Goal: Task Accomplishment & Management: Complete application form

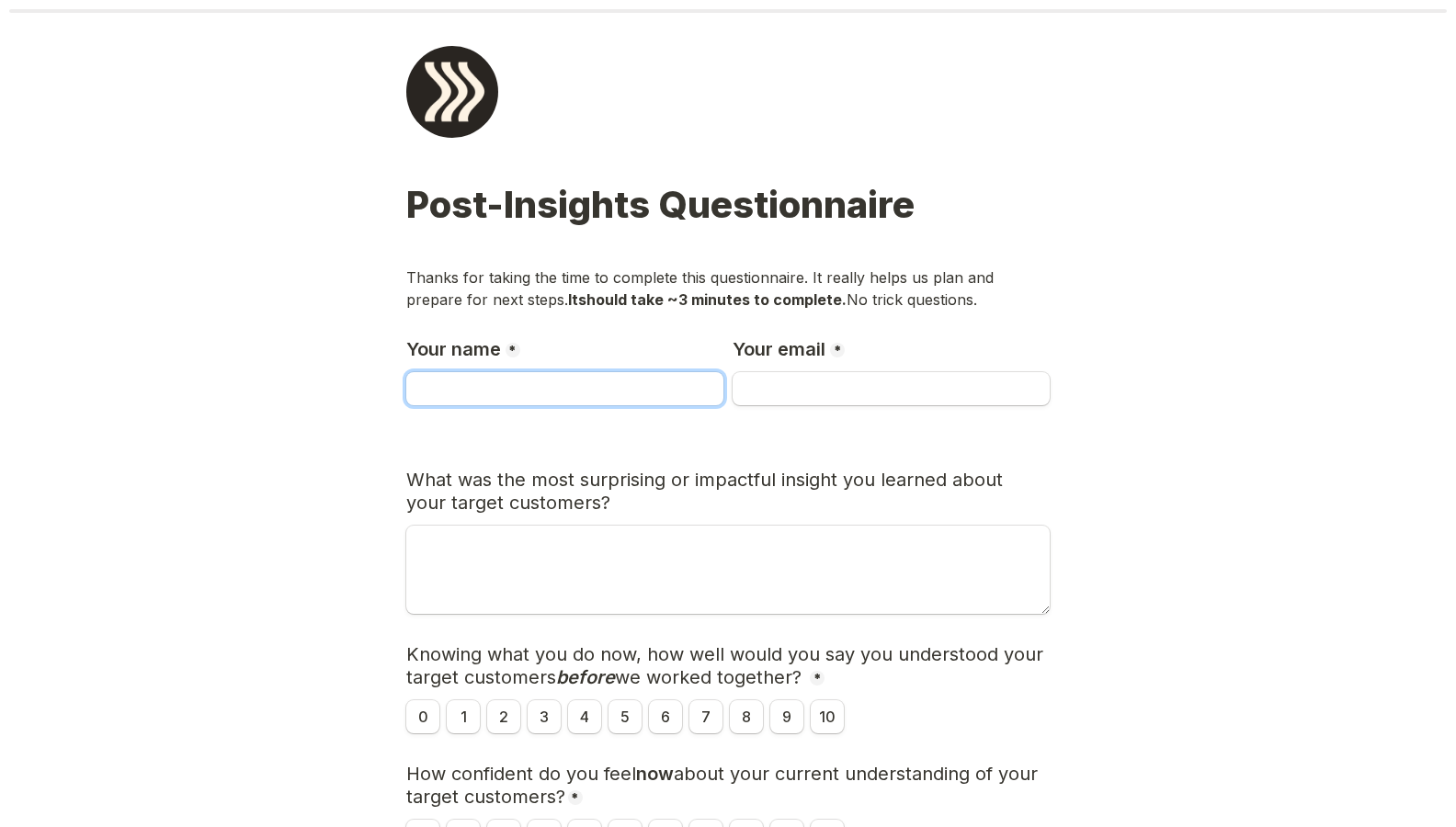
click at [474, 346] on input "Your name" at bounding box center [565, 389] width 317 height 33
type input "Alexa"
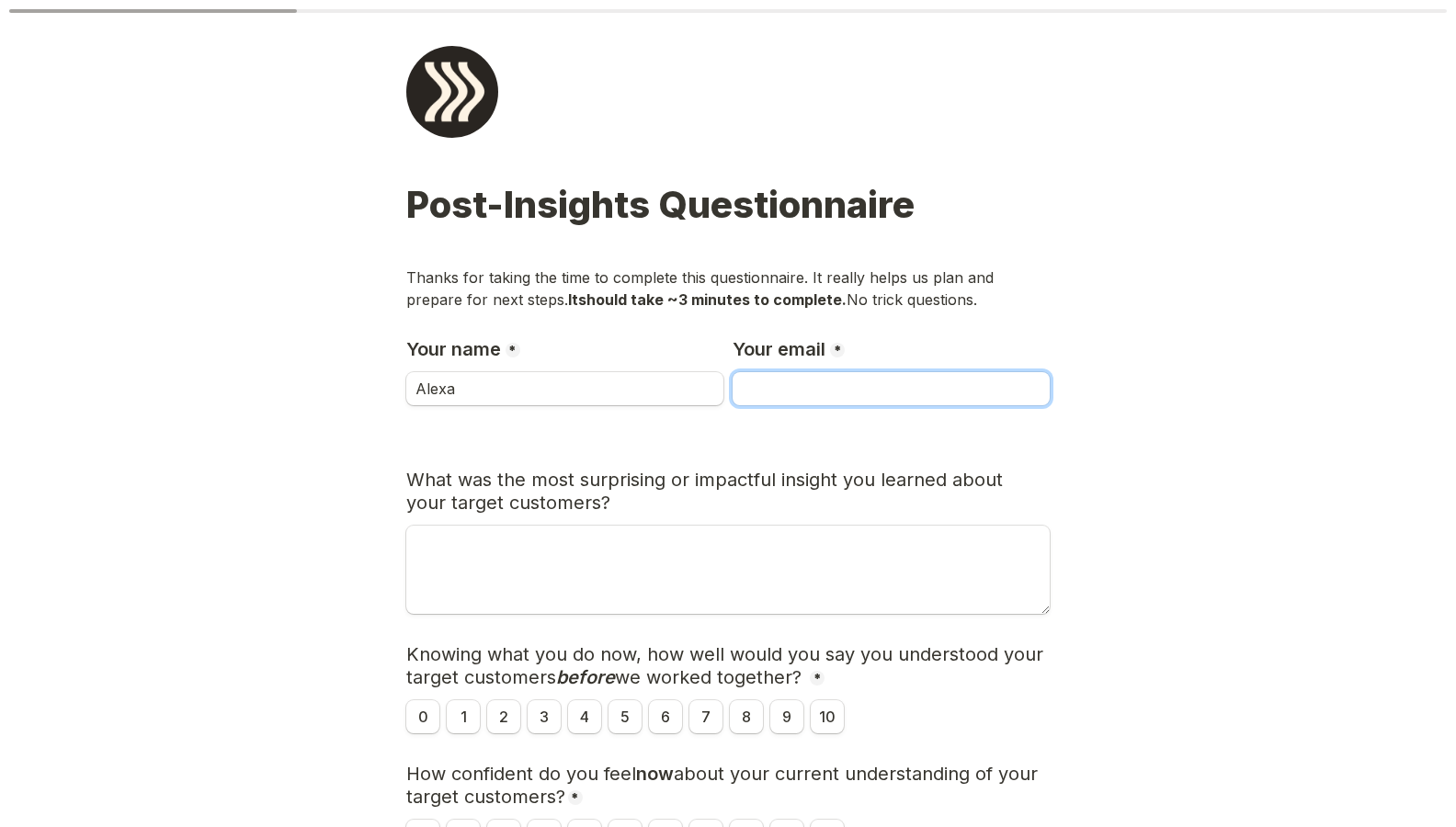
click at [768, 346] on input "Your email" at bounding box center [891, 389] width 317 height 33
type input "[EMAIL_ADDRESS][DOMAIN_NAME]"
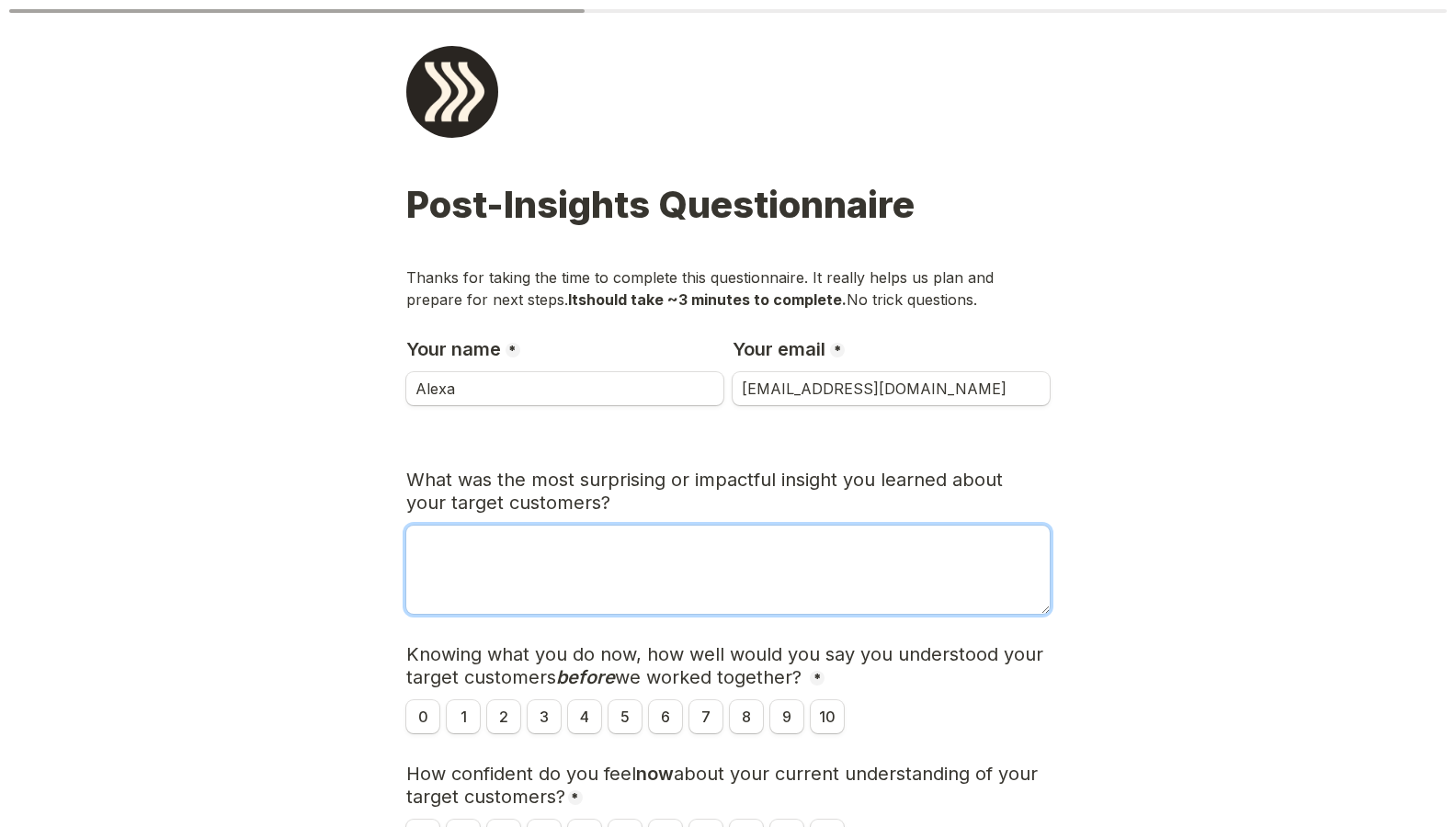
click at [644, 346] on textarea "What was the most surprising or impactful insight you learned about your target…" at bounding box center [728, 569] width 643 height 88
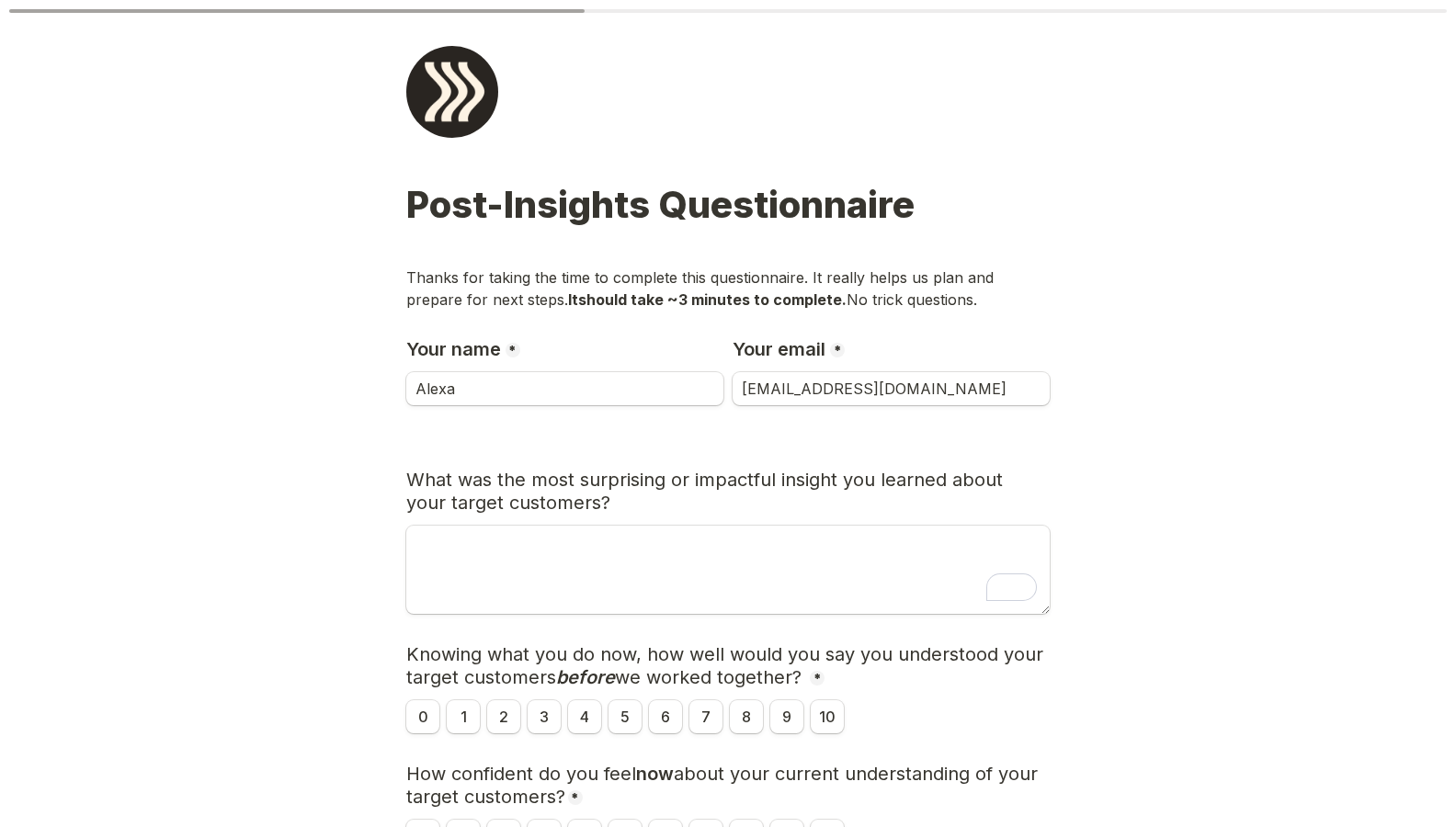
drag, startPoint x: 563, startPoint y: 483, endPoint x: 978, endPoint y: 492, distance: 415.1
click at [768, 346] on h3 "What was the most surprising or impactful insight you learned about your target…" at bounding box center [728, 492] width 643 height 46
click at [611, 346] on h3 "What was the most surprising or impactful insight you learned about your target…" at bounding box center [728, 492] width 643 height 46
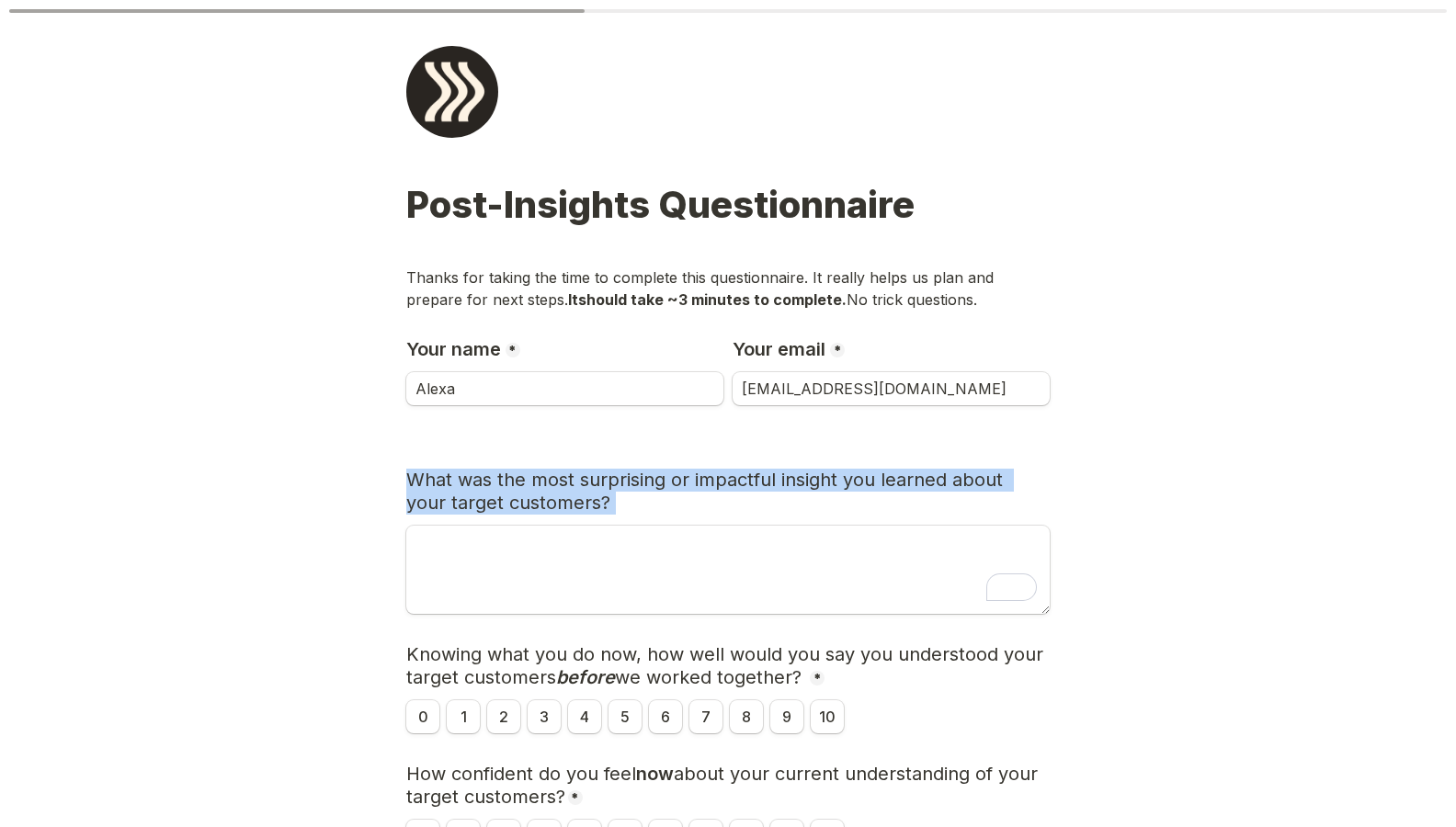
drag, startPoint x: 487, startPoint y: 483, endPoint x: 781, endPoint y: 524, distance: 296.8
click at [709, 346] on div "Post-Insights Questionnaire Thanks for taking the time to complete this questio…" at bounding box center [728, 691] width 643 height 1016
copy div "What was the most surprising or impactful insight you learned about your target…"
drag, startPoint x: 497, startPoint y: 650, endPoint x: 802, endPoint y: 684, distance: 306.9
click at [768, 346] on main "Page 1 of 2 Post-Insights Questionnaire Thanks for taking the time to complete …" at bounding box center [728, 649] width 1456 height 1298
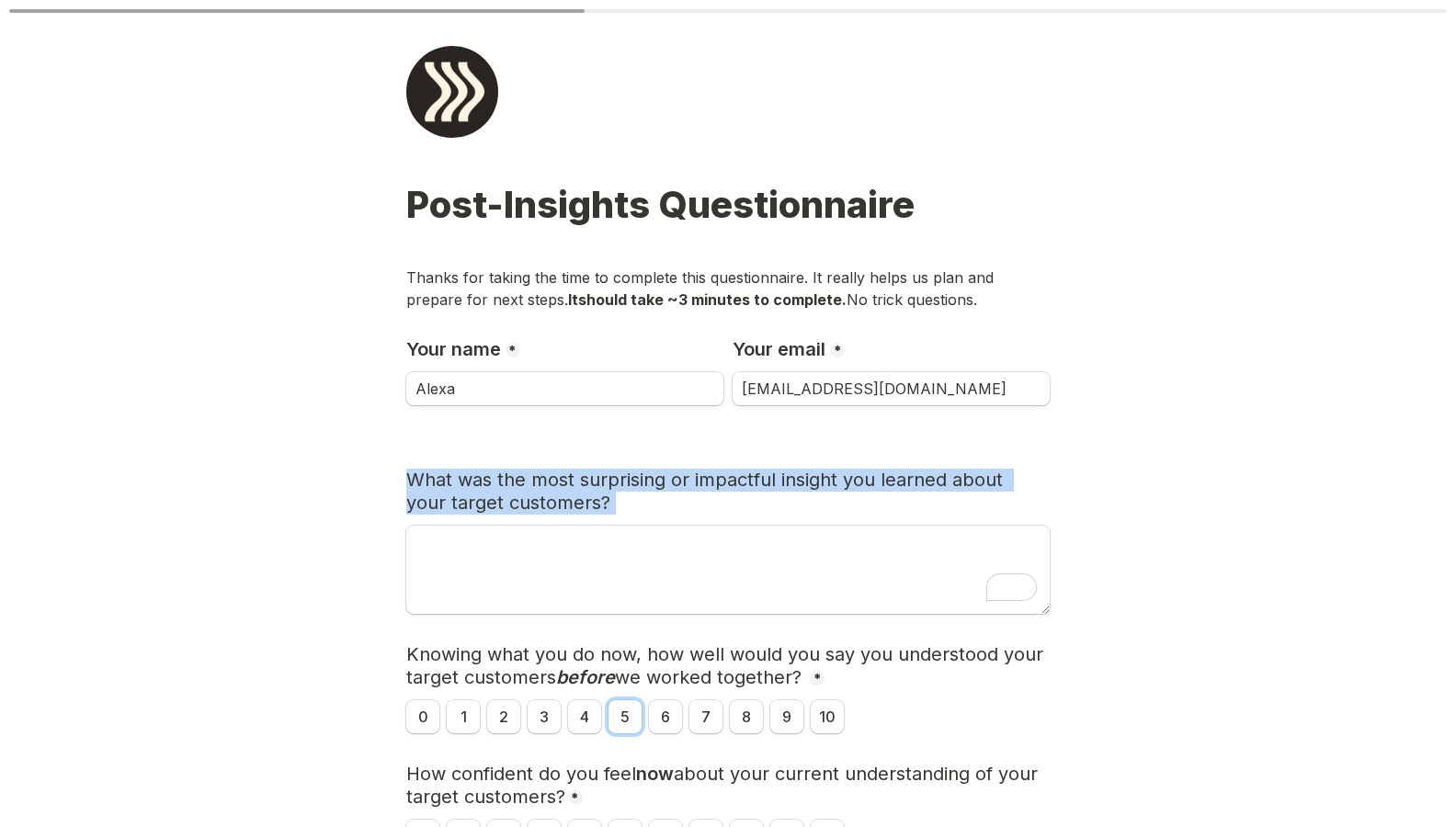
click at [622, 346] on input "5" at bounding box center [624, 717] width 33 height 33
radio input "true"
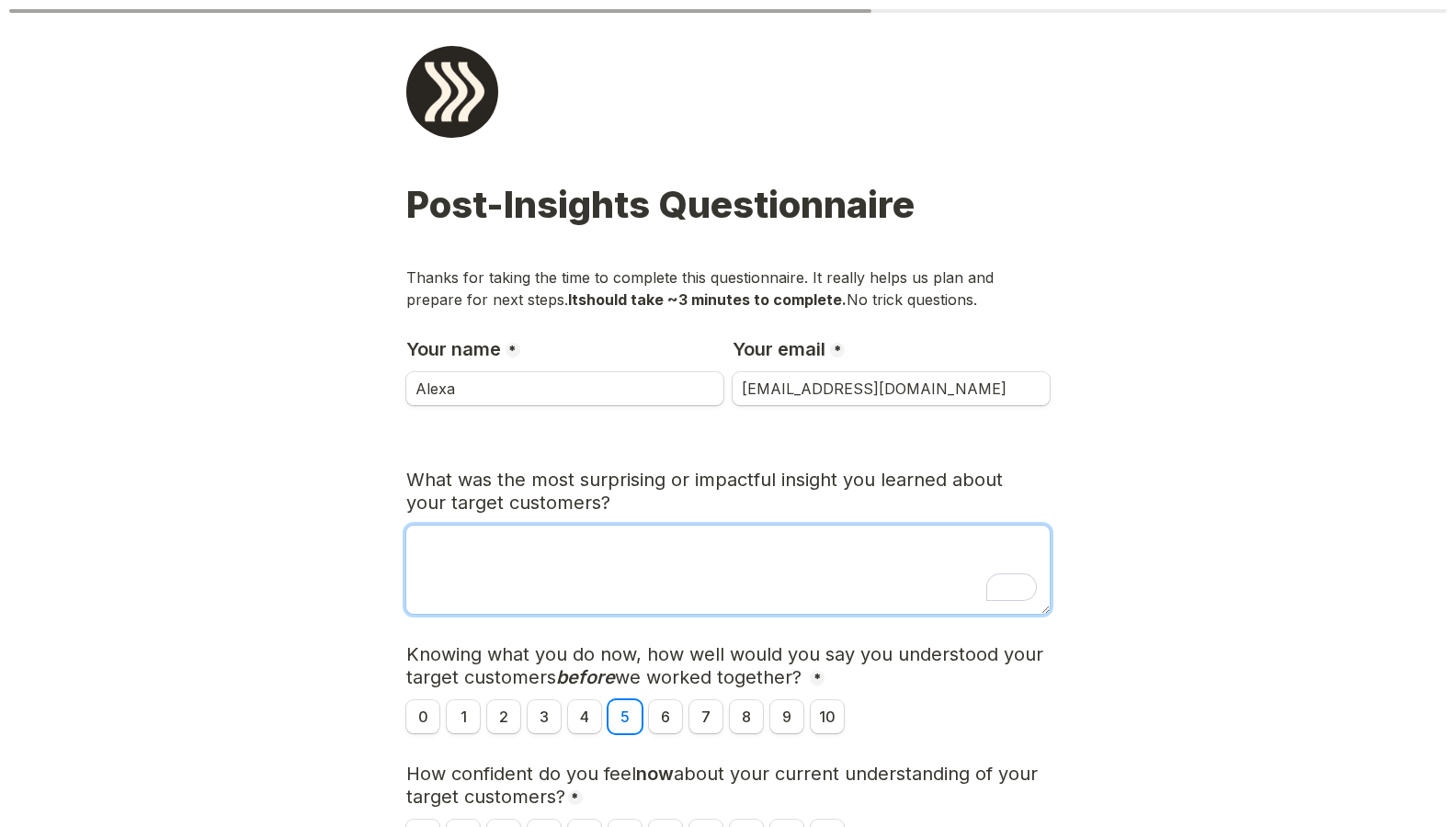
click at [672, 346] on textarea "To enrich screen reader interactions, please activate Accessibility in Grammarl…" at bounding box center [728, 569] width 643 height 88
paste textarea "The most impactful insight was realizing that our highest-performing customers …"
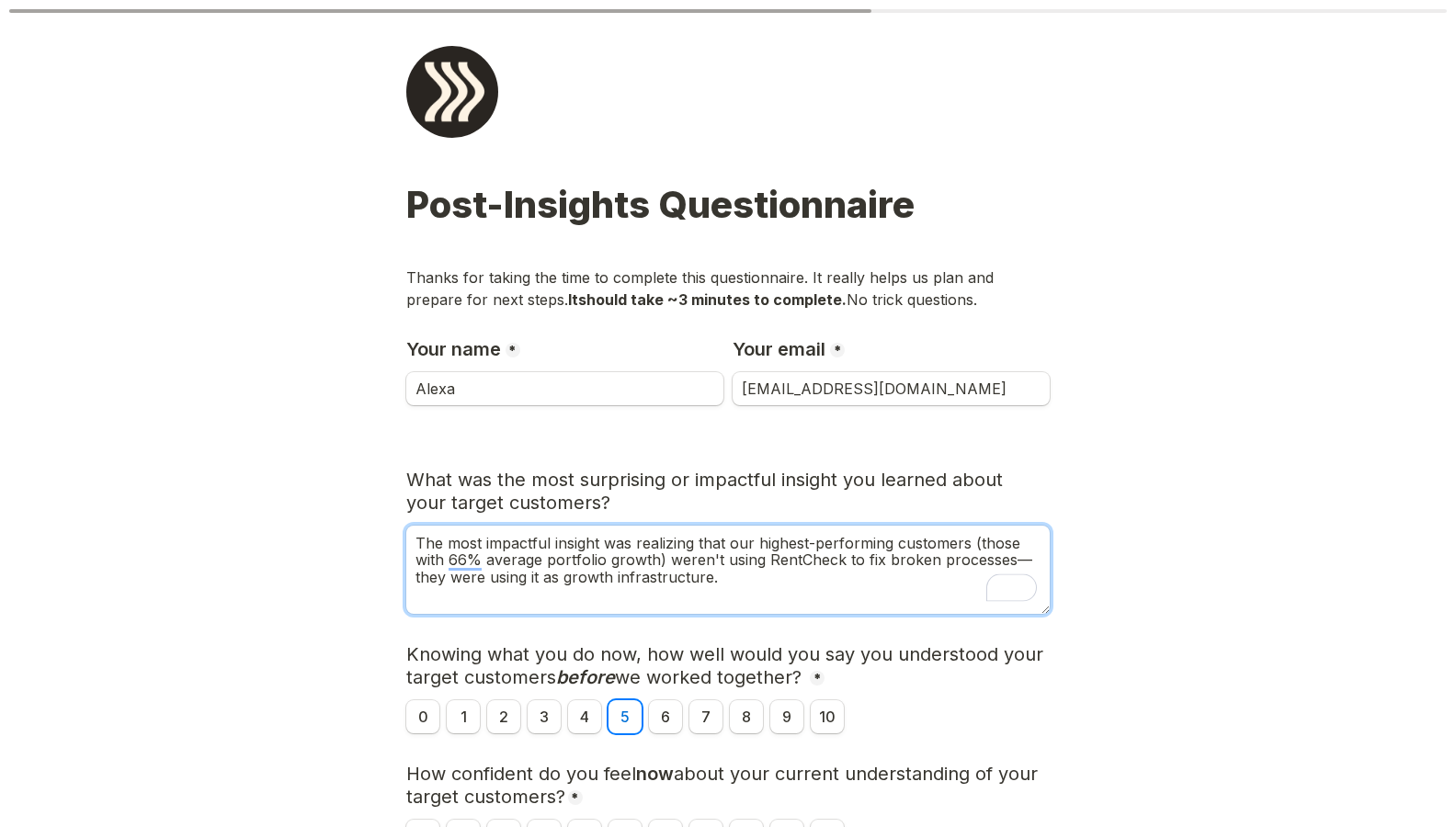
drag, startPoint x: 590, startPoint y: 537, endPoint x: 776, endPoint y: 546, distance: 186.2
click at [768, 346] on textarea "The most impactful insight was realizing that our highest-performing customers …" at bounding box center [728, 569] width 643 height 88
drag, startPoint x: 782, startPoint y: 548, endPoint x: 908, endPoint y: 546, distance: 126.0
click at [768, 346] on textarea "The most impactful insight was realizing that our highest-performing customers …" at bounding box center [728, 569] width 643 height 88
drag, startPoint x: 659, startPoint y: 561, endPoint x: 1125, endPoint y: 529, distance: 467.1
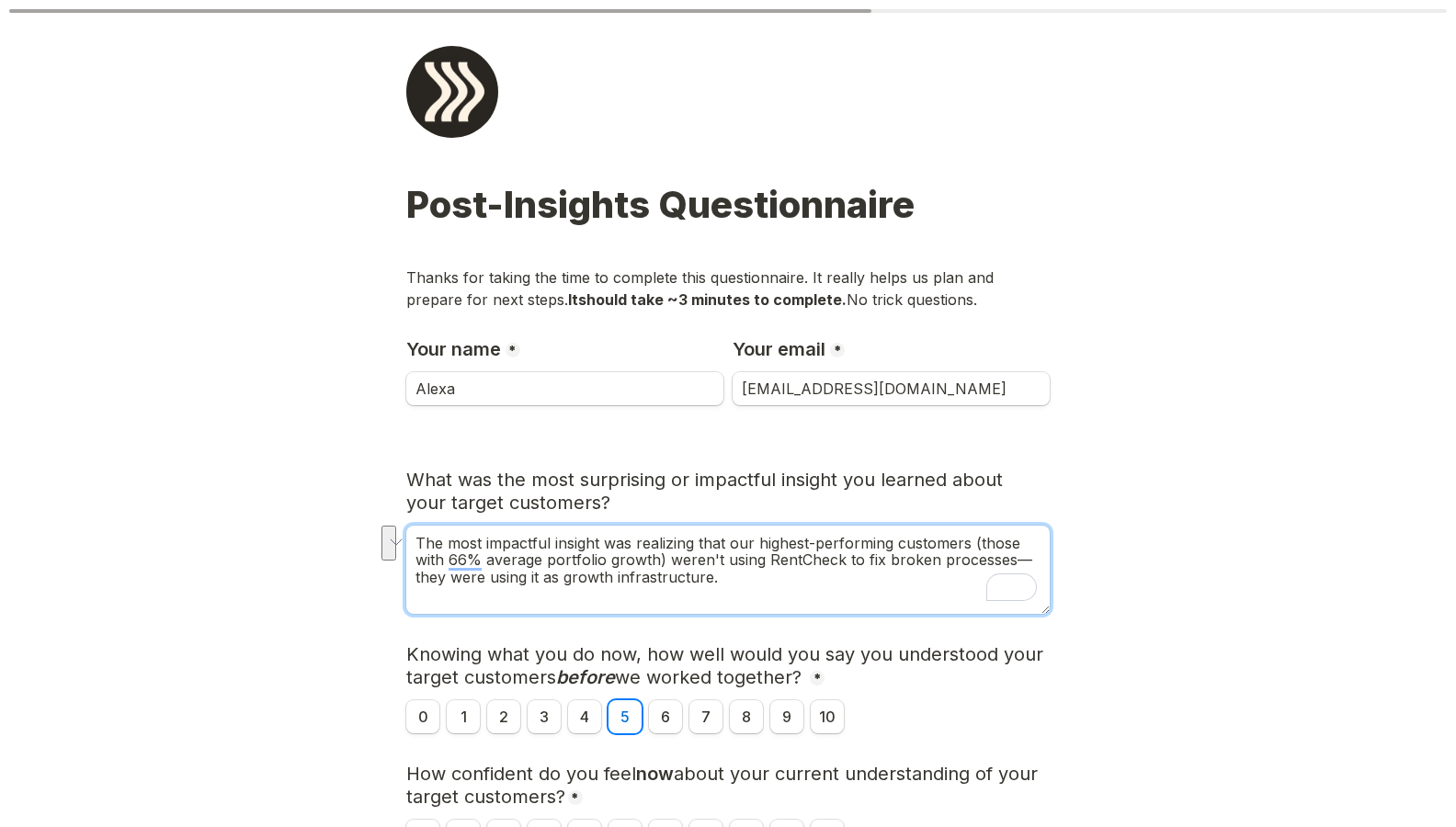
click at [768, 346] on textarea "The most impactful insight was realizing that our highest-performing customers …" at bounding box center [728, 569] width 643 height 88
type textarea "The most impactful insight was realizing that our highest-performing customers …"
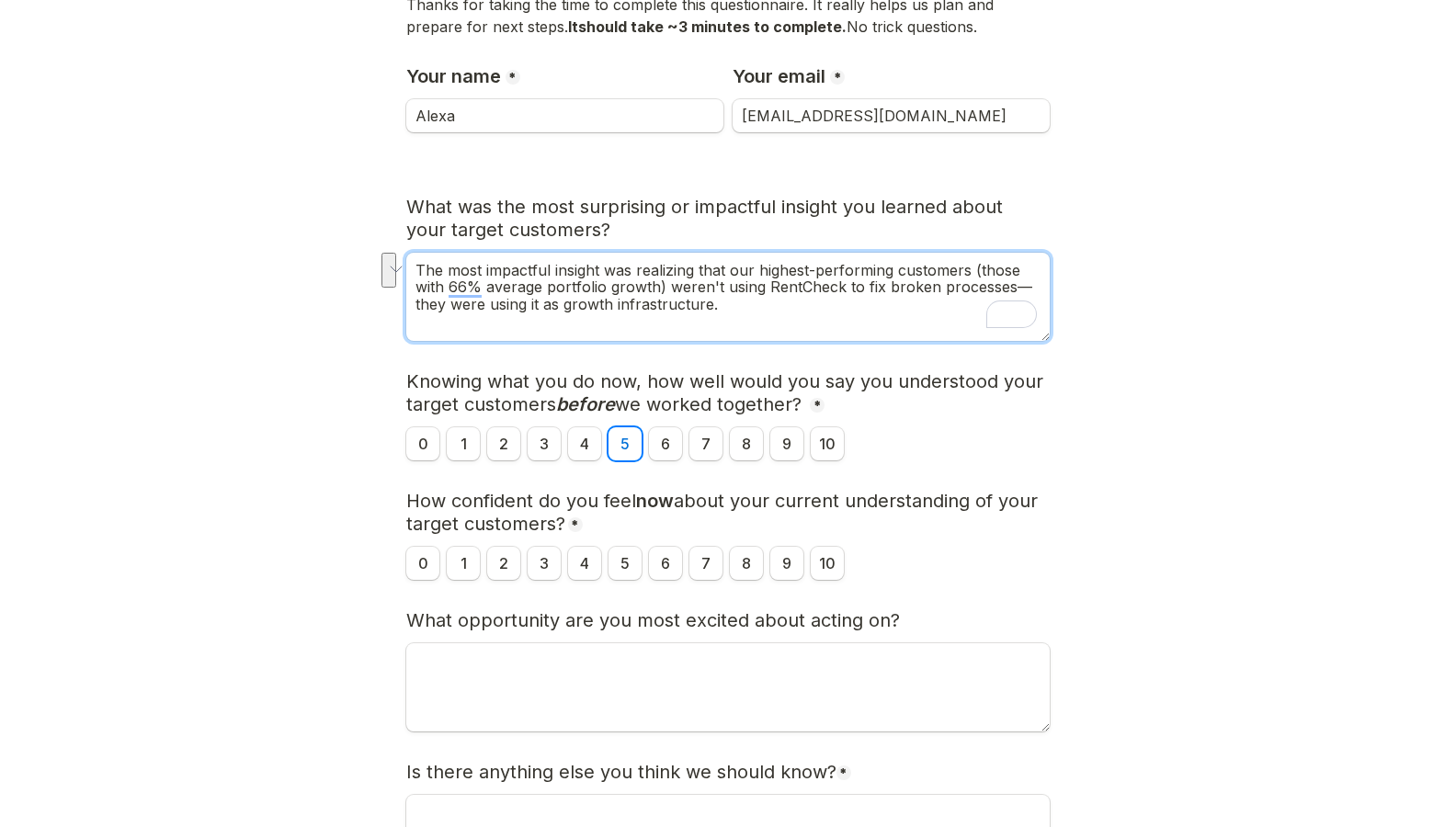
scroll to position [276, 0]
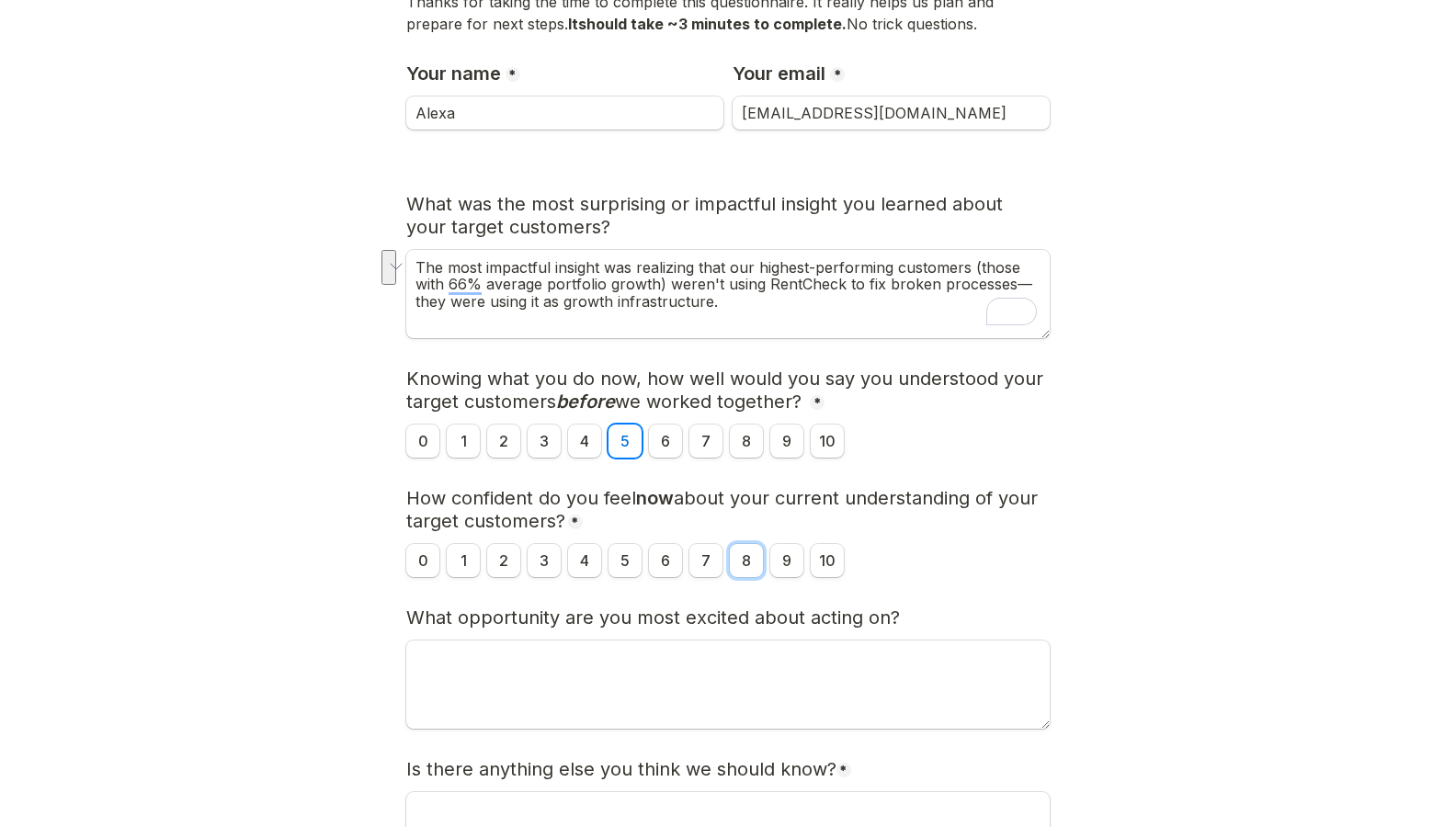
click at [743, 346] on input "8" at bounding box center [745, 560] width 33 height 33
radio input "true"
click at [768, 346] on input "9" at bounding box center [786, 560] width 33 height 33
radio input "true"
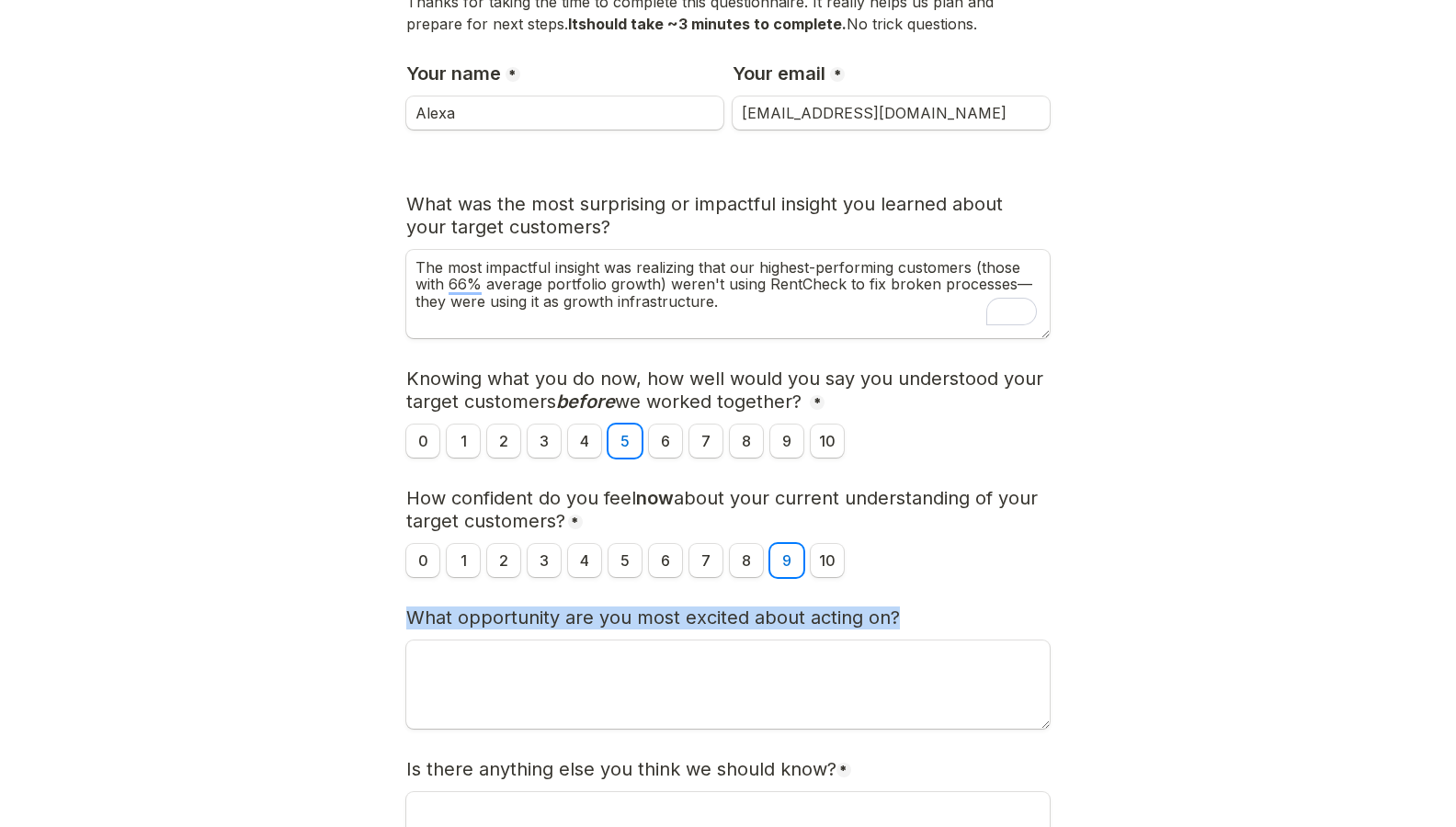
drag, startPoint x: 436, startPoint y: 625, endPoint x: 915, endPoint y: 622, distance: 479.0
click at [768, 346] on main "Page 1 of 2 Post-Insights Questionnaire Thanks for taking the time to complete …" at bounding box center [728, 373] width 1456 height 1298
copy span "What opportunity are you most excited about acting on?"
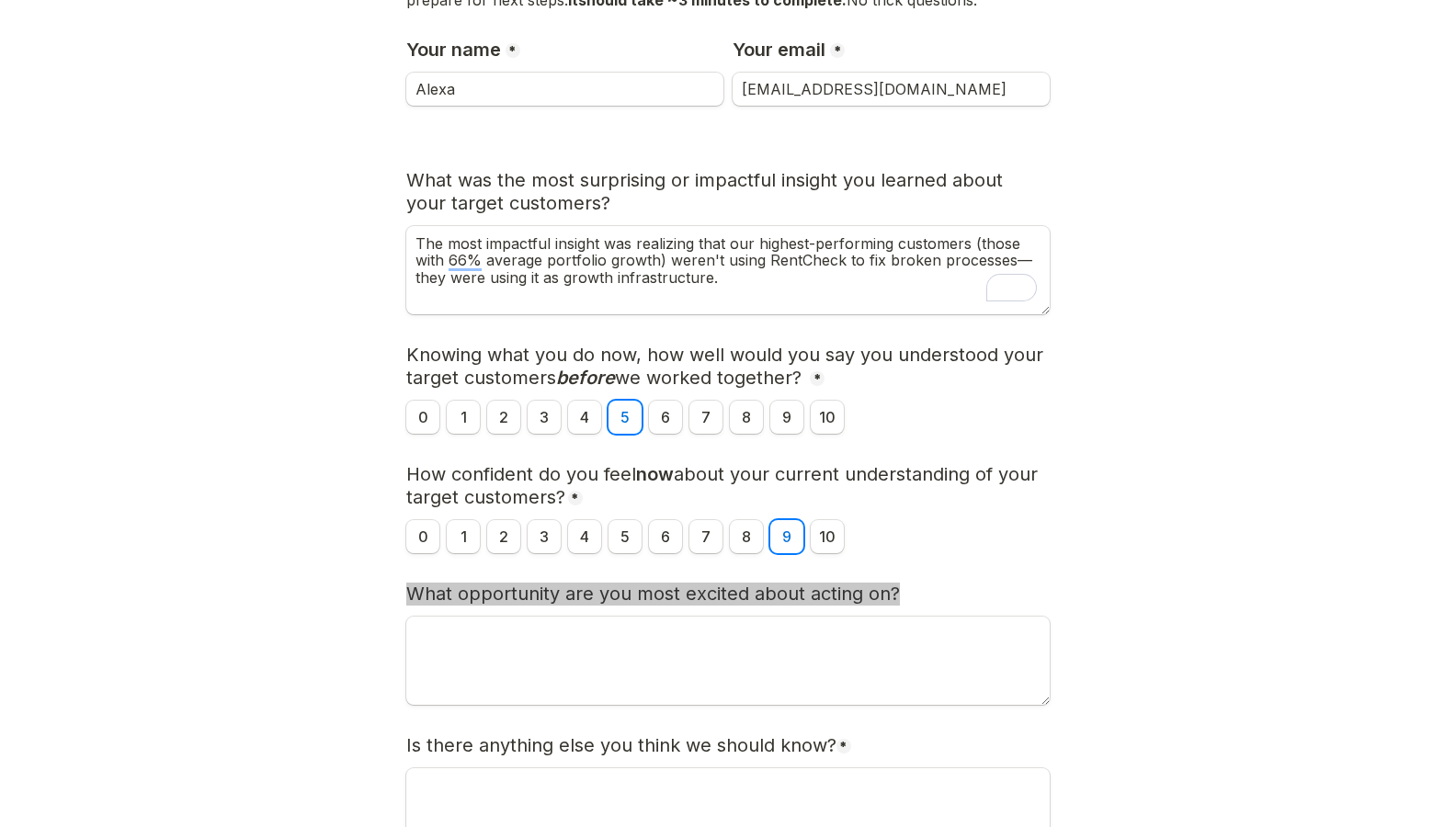
scroll to position [471, 0]
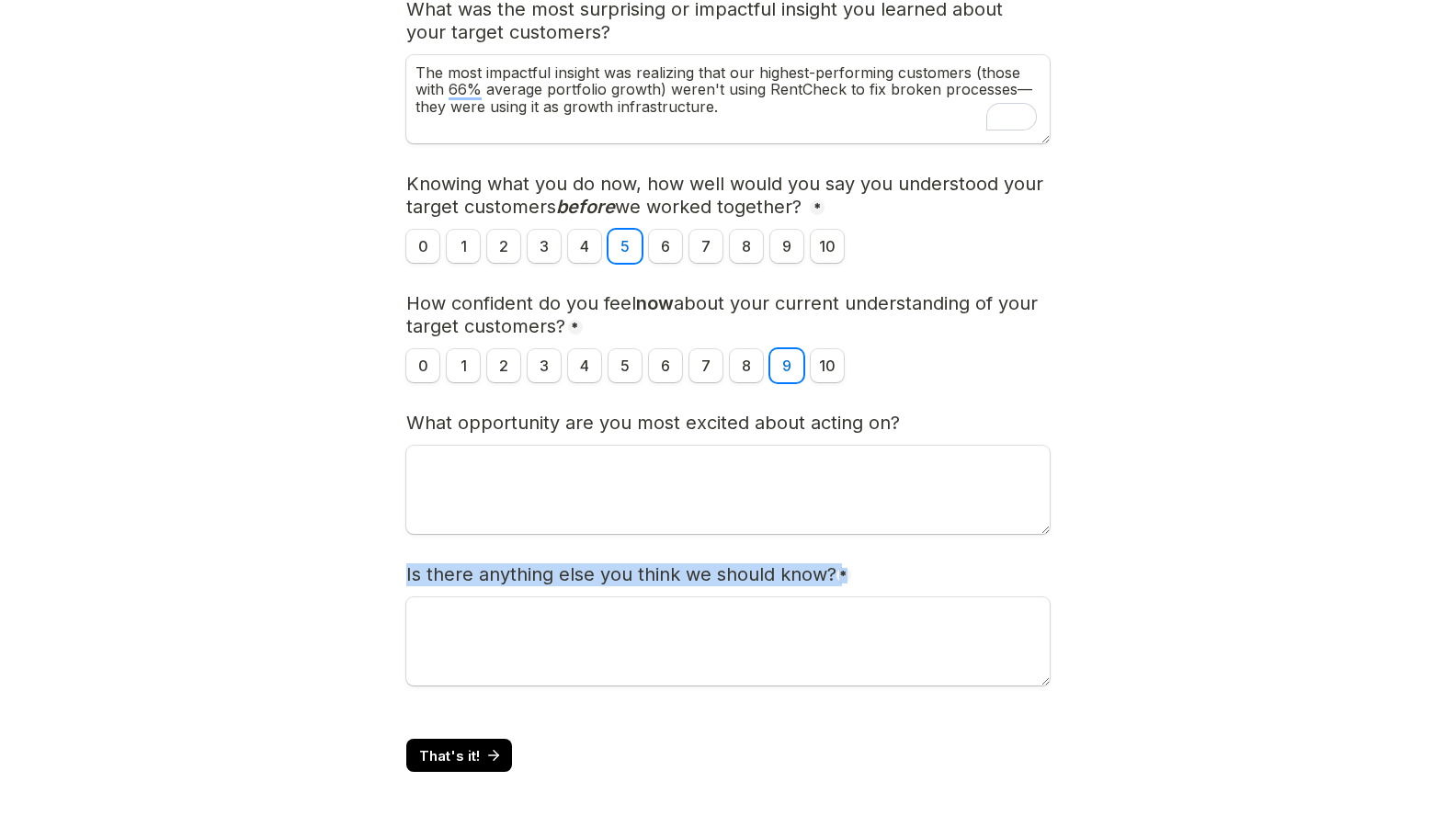
drag, startPoint x: 393, startPoint y: 576, endPoint x: 912, endPoint y: 572, distance: 519.0
click at [768, 346] on main "Page 1 of 2 Post-Insights Questionnaire Thanks for taking the time to complete …" at bounding box center [728, 177] width 1456 height 1298
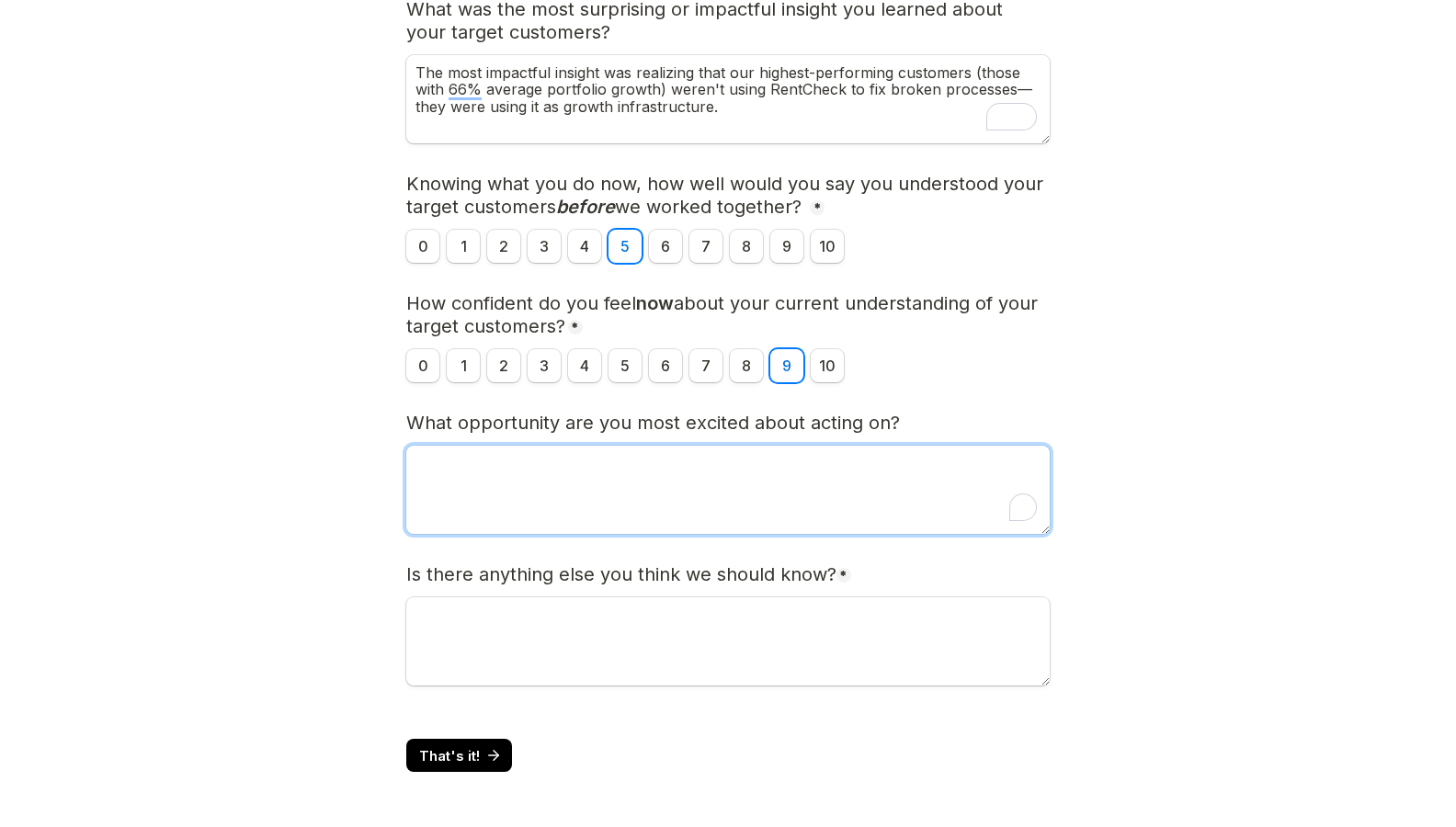
click at [645, 346] on textarea "To enrich screen reader interactions, please activate Accessibility in Grammarl…" at bounding box center [728, 490] width 643 height 88
paste textarea "Repositioning our entire go-to-market strategy around Scale Managers instead of…"
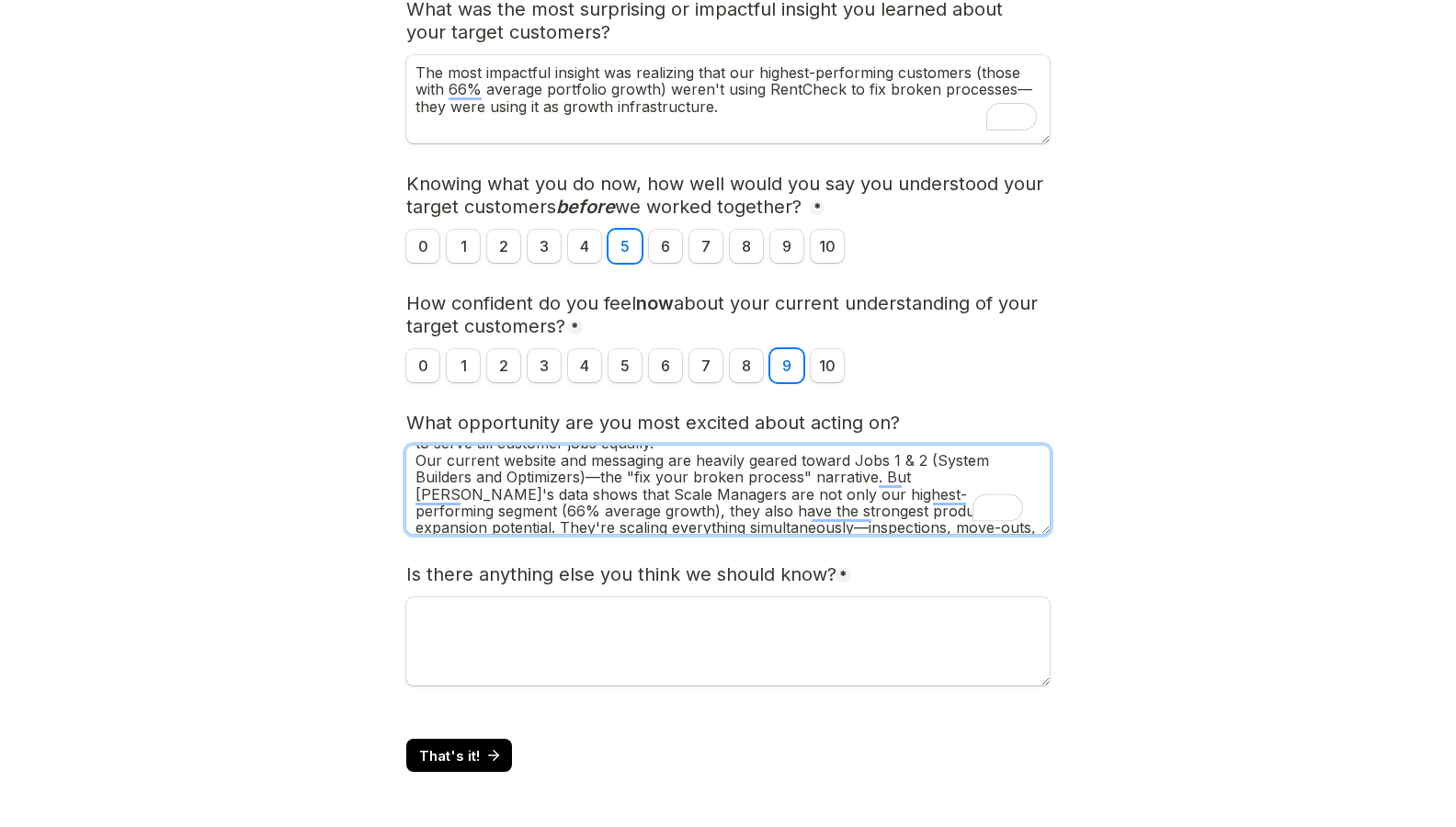
scroll to position [0, 0]
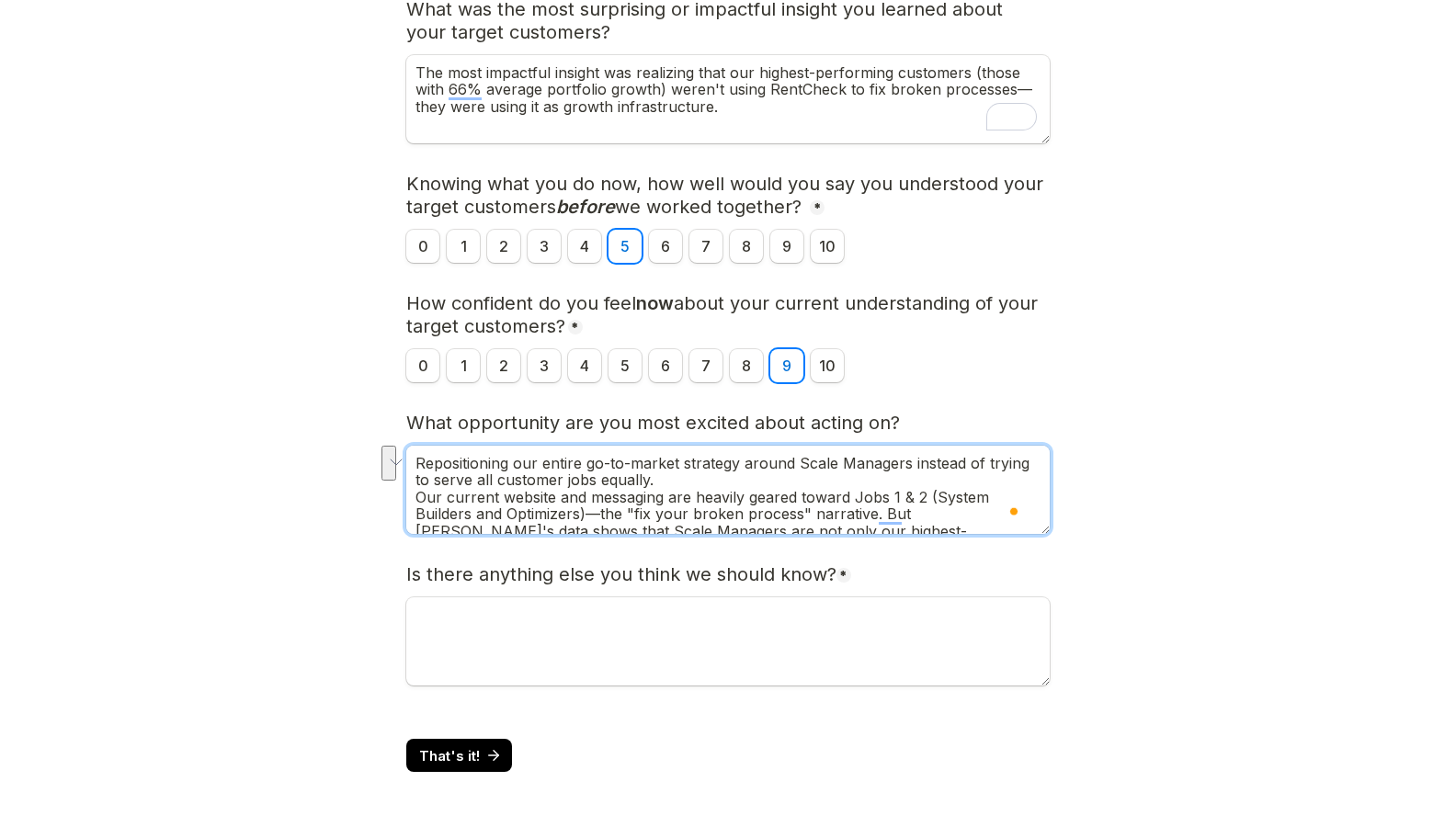
drag, startPoint x: 547, startPoint y: 462, endPoint x: 770, endPoint y: 463, distance: 223.0
click at [722, 346] on textarea "Repositioning our entire go-to-market strategy around Scale Managers instead of…" at bounding box center [728, 490] width 643 height 88
click at [768, 346] on textarea "Repositioning our entire go-to-market strategy around Scale Managers instead of…" at bounding box center [728, 490] width 643 height 88
type textarea "Repositioning our entire go-to-market strategy around Scale Managers ( instead …"
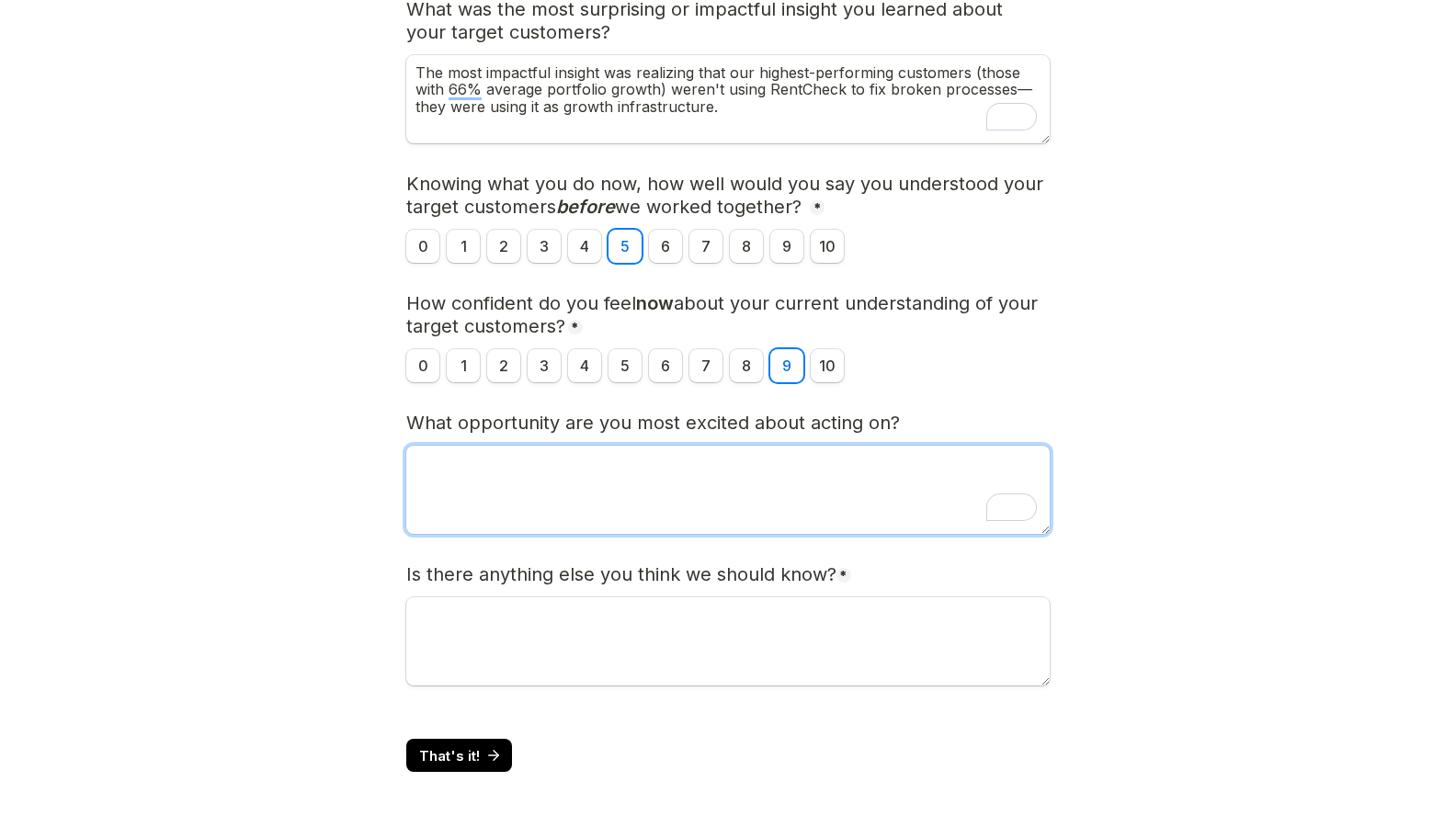
paste textarea "Repositioning our entire go-to-market strategy around Scale Managers instead of…"
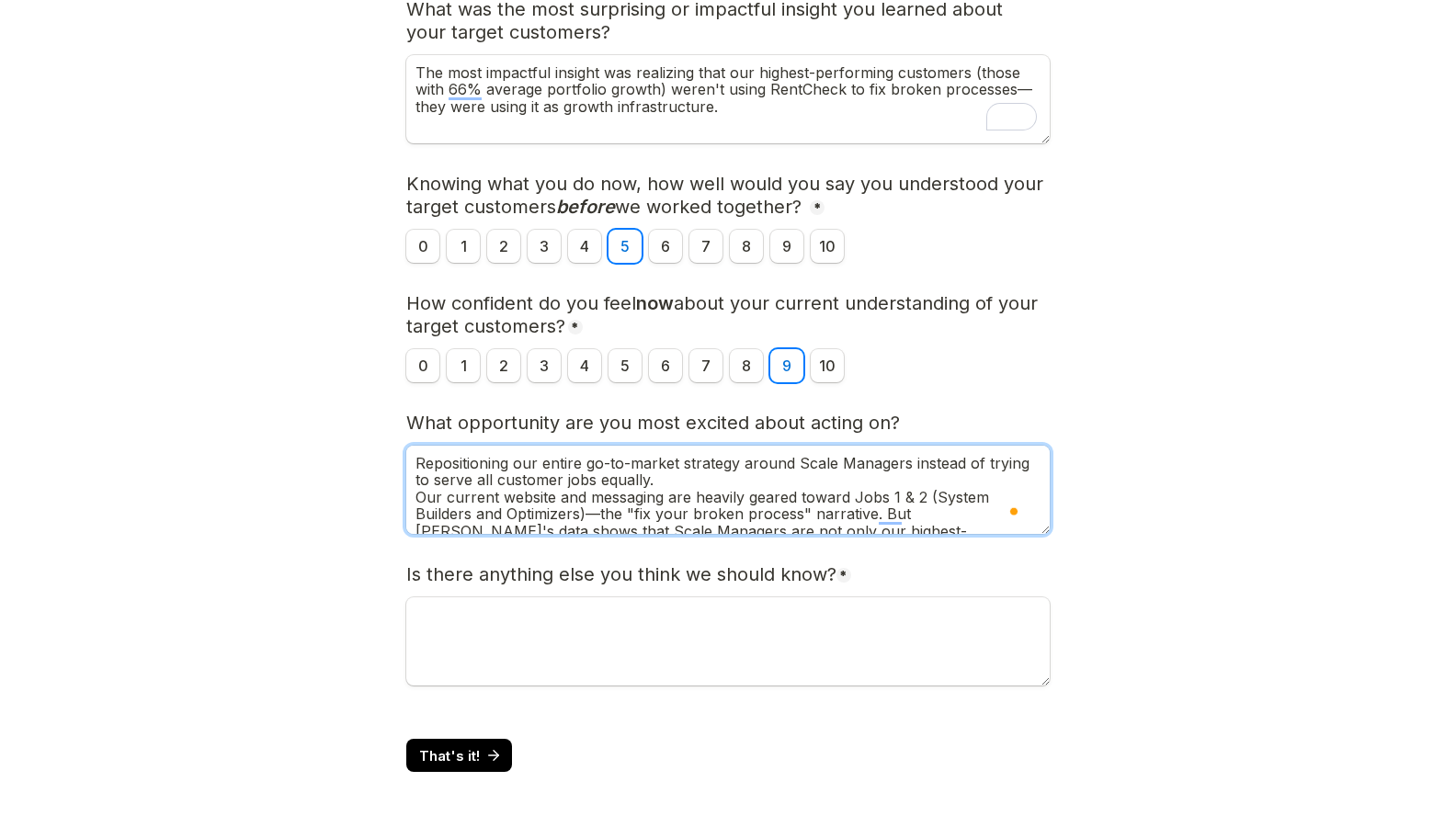
drag, startPoint x: 801, startPoint y: 464, endPoint x: 899, endPoint y: 467, distance: 98.0
click at [768, 346] on textarea "Repositioning our entire go-to-market strategy around Scale Managers instead of…" at bounding box center [728, 490] width 643 height 88
drag, startPoint x: 905, startPoint y: 466, endPoint x: 817, endPoint y: 486, distance: 90.2
click at [768, 346] on textarea "Repositioning our entire go-to-market strategy around Scale Managers instead of…" at bounding box center [728, 490] width 643 height 88
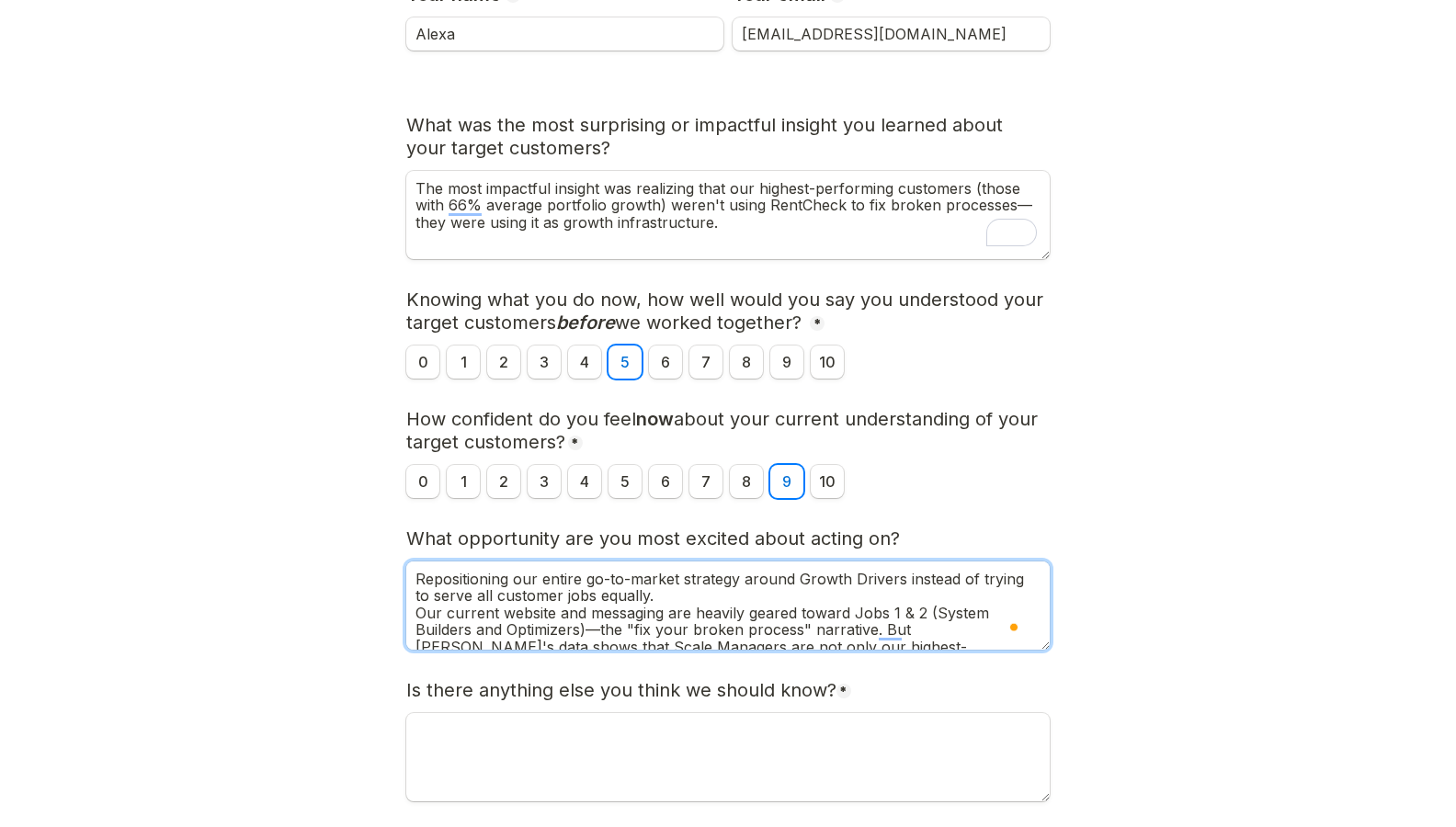
scroll to position [26, 0]
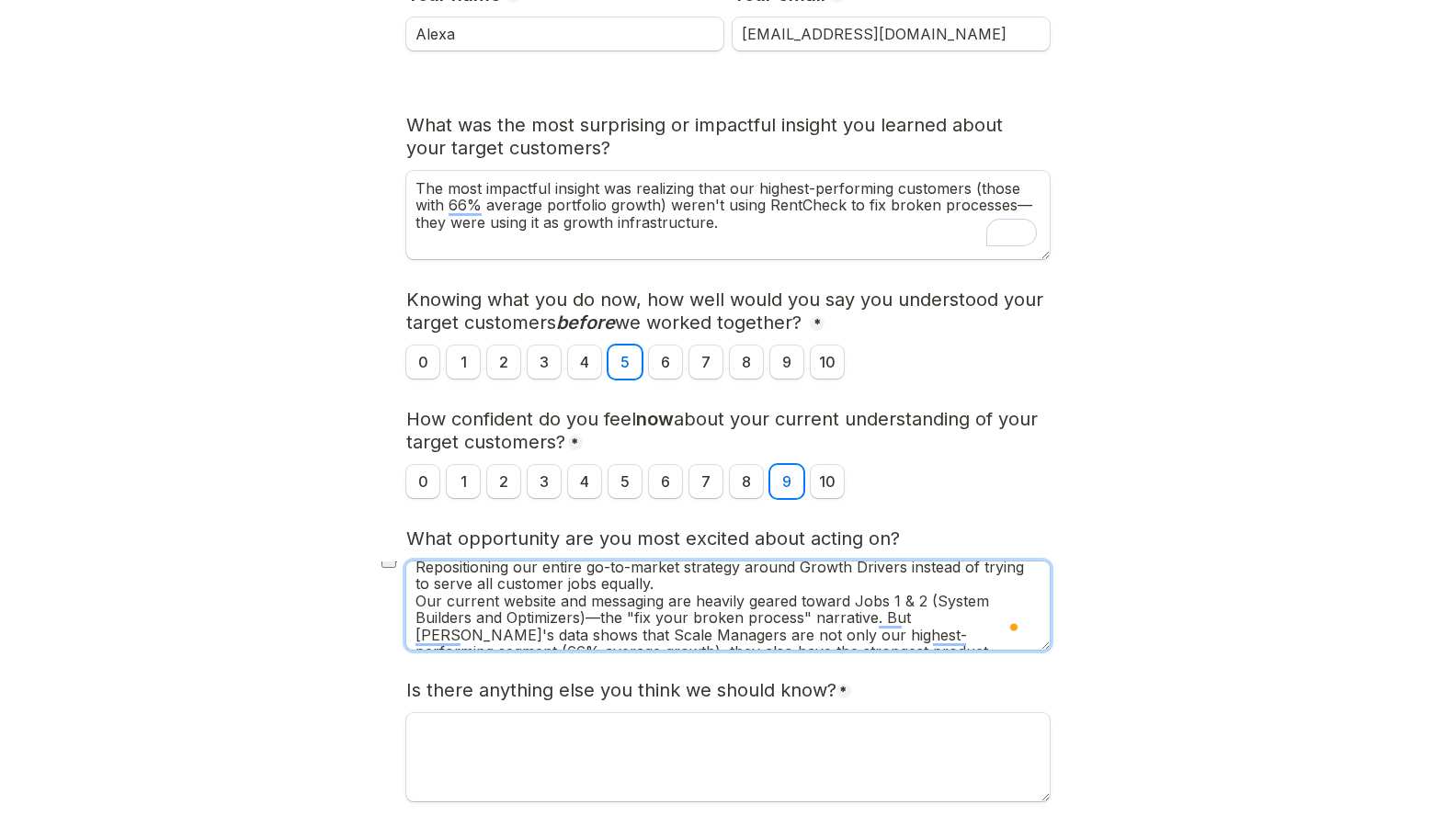
drag, startPoint x: 711, startPoint y: 601, endPoint x: 947, endPoint y: 601, distance: 236.0
click at [768, 346] on textarea "Repositioning our entire go-to-market strategy around Growth Drivers instead of…" at bounding box center [728, 606] width 643 height 88
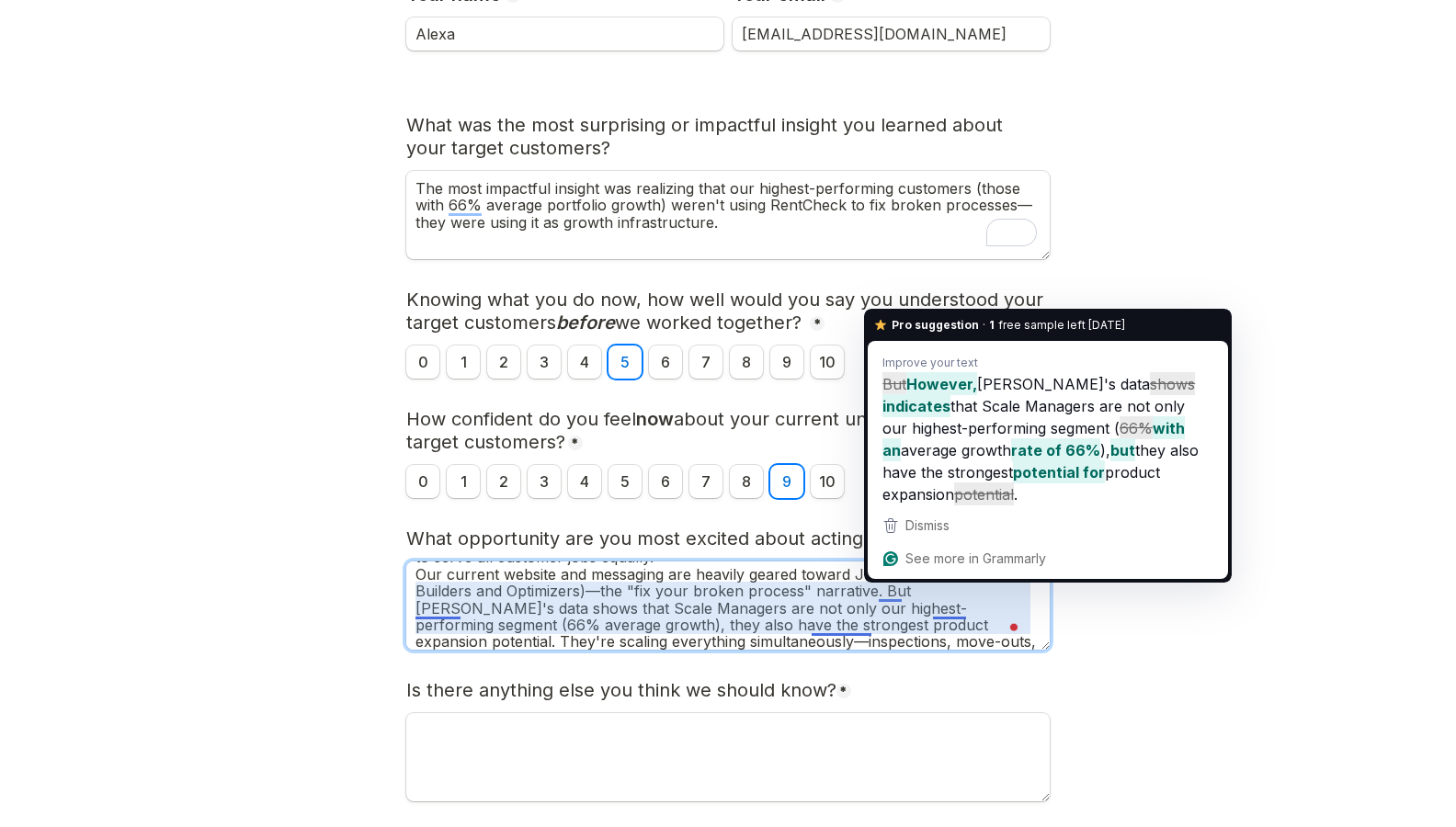
click at [768, 346] on textarea "Repositioning our entire go-to-market strategy around Growth Drivers instead of…" at bounding box center [728, 606] width 643 height 88
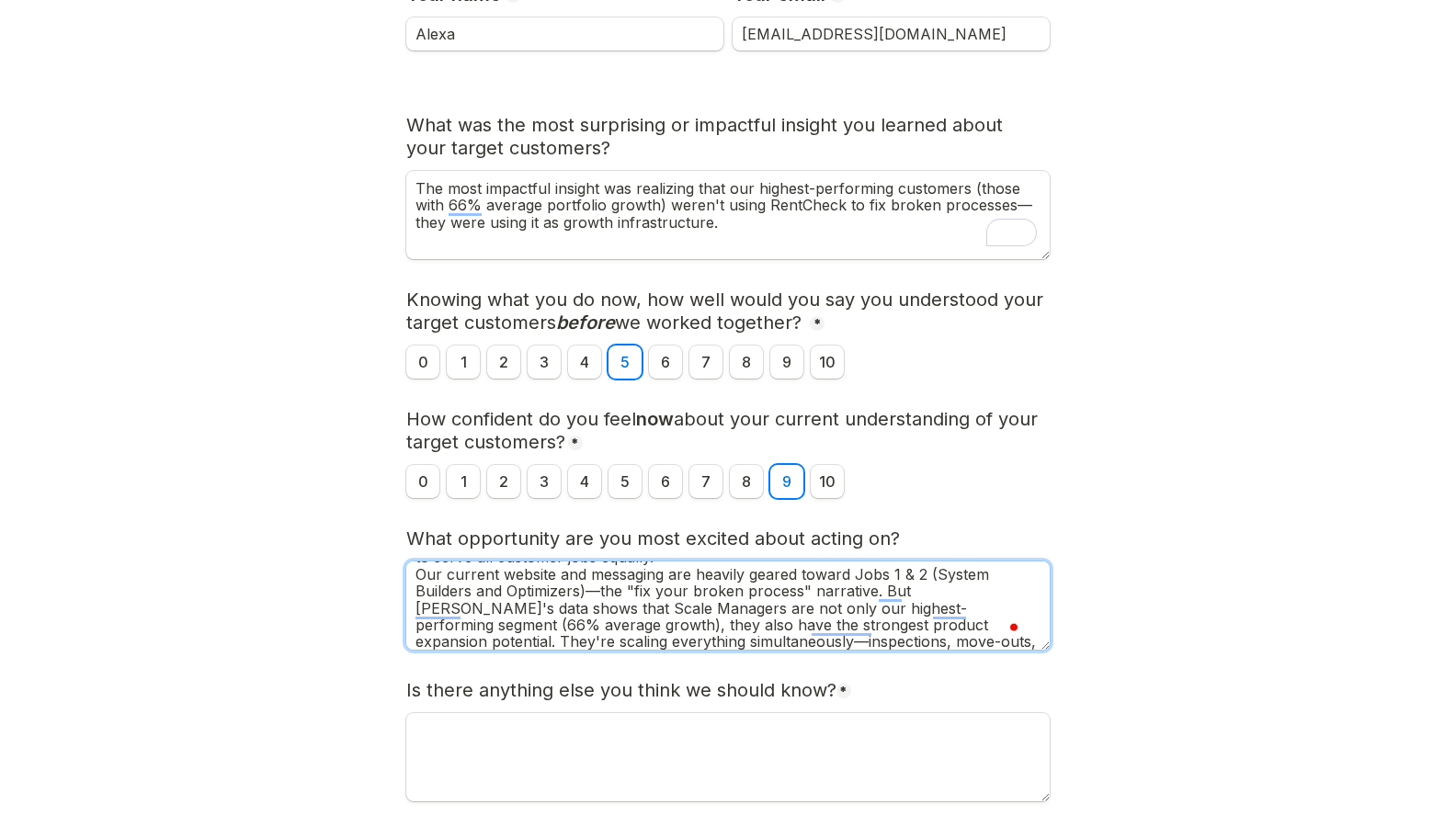
click at [768, 346] on textarea "Repositioning our entire go-to-market strategy around Growth Drivers instead of…" at bounding box center [728, 606] width 643 height 88
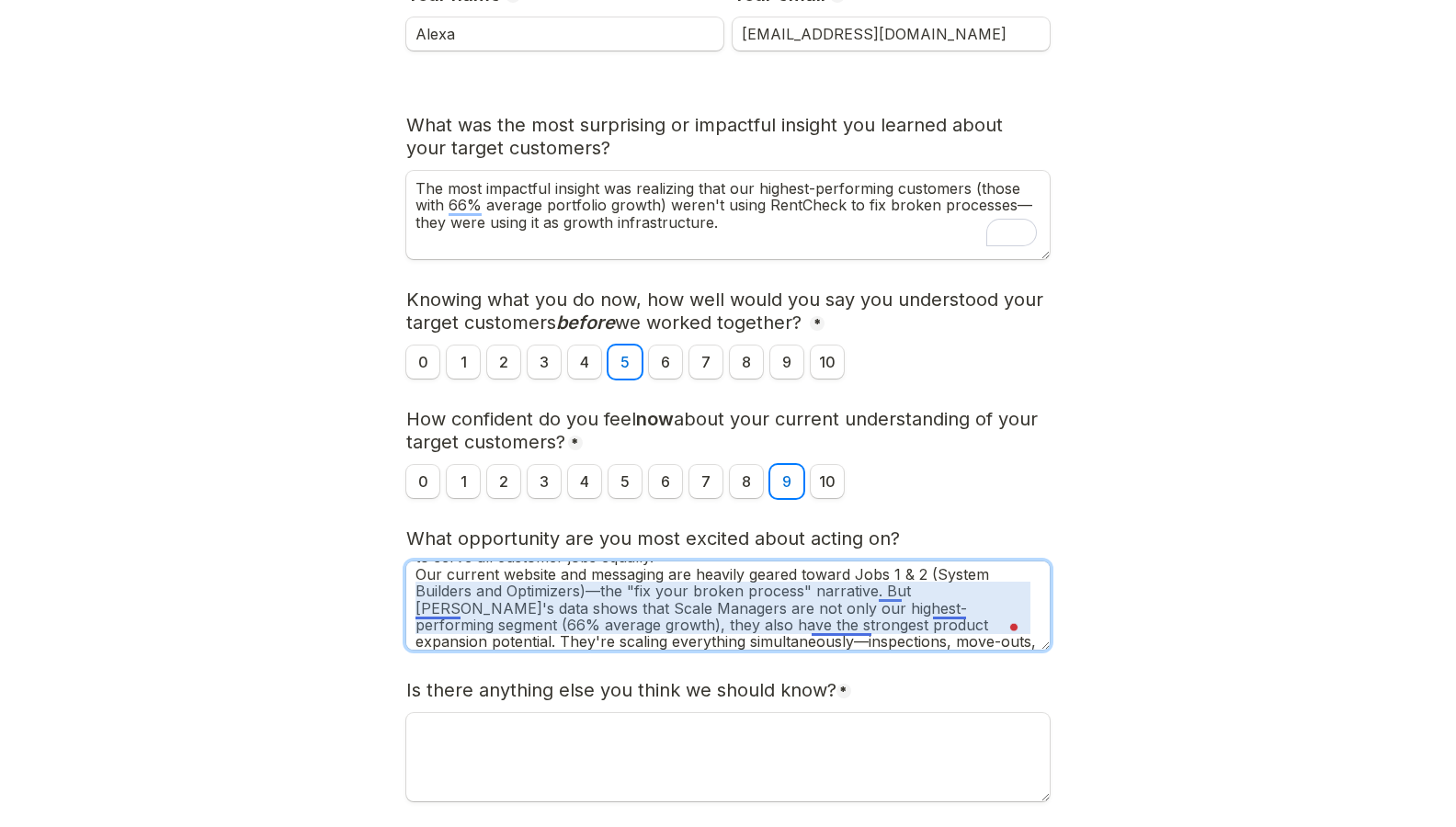
click at [768, 346] on textarea "Repositioning our entire go-to-market strategy around Growth Drivers instead of…" at bounding box center [728, 606] width 643 height 88
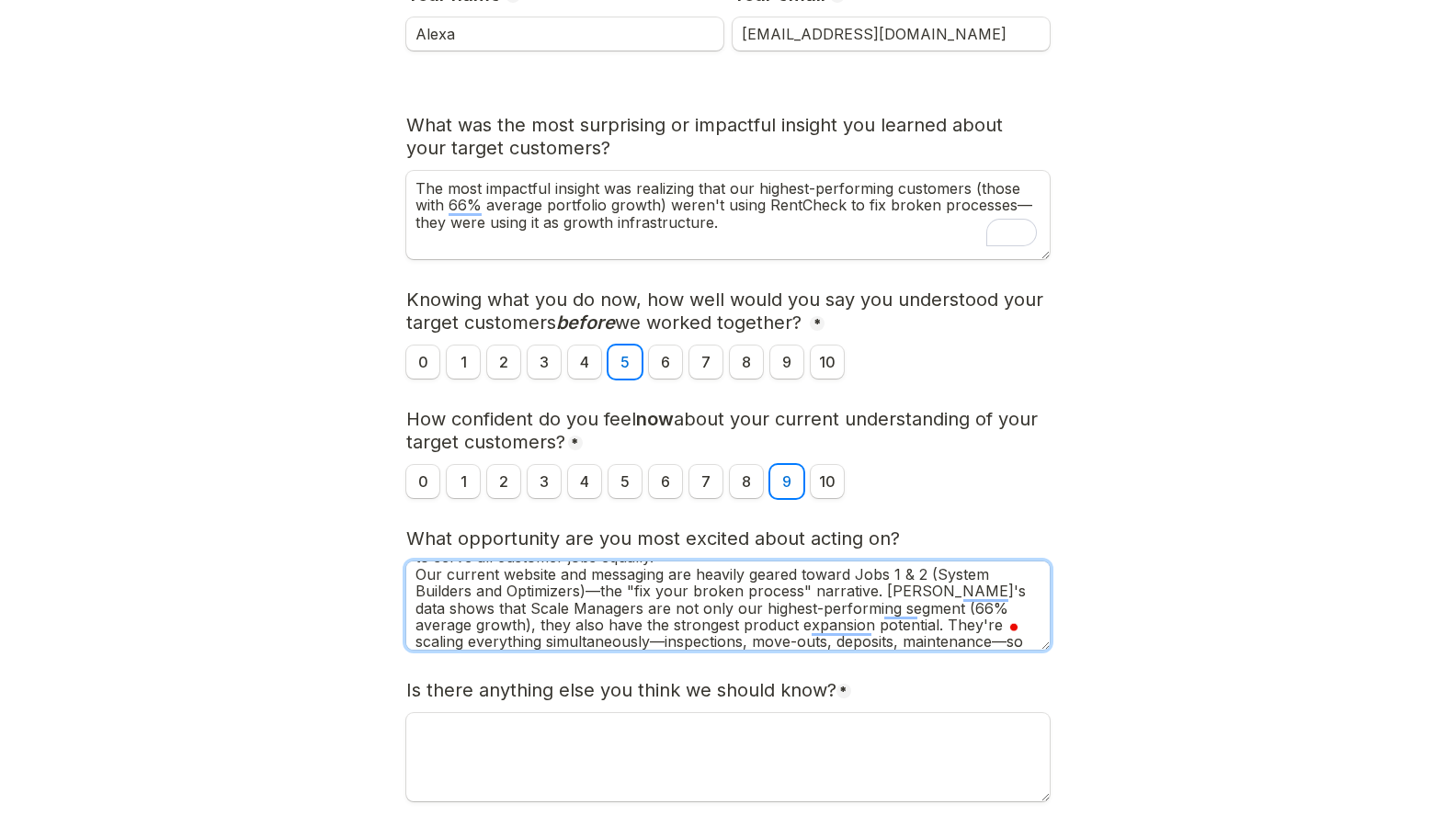
drag, startPoint x: 553, startPoint y: 610, endPoint x: 719, endPoint y: 612, distance: 166.0
click at [448, 346] on textarea "Repositioning our entire go-to-market strategy around Growth Drivers instead of…" at bounding box center [728, 606] width 643 height 88
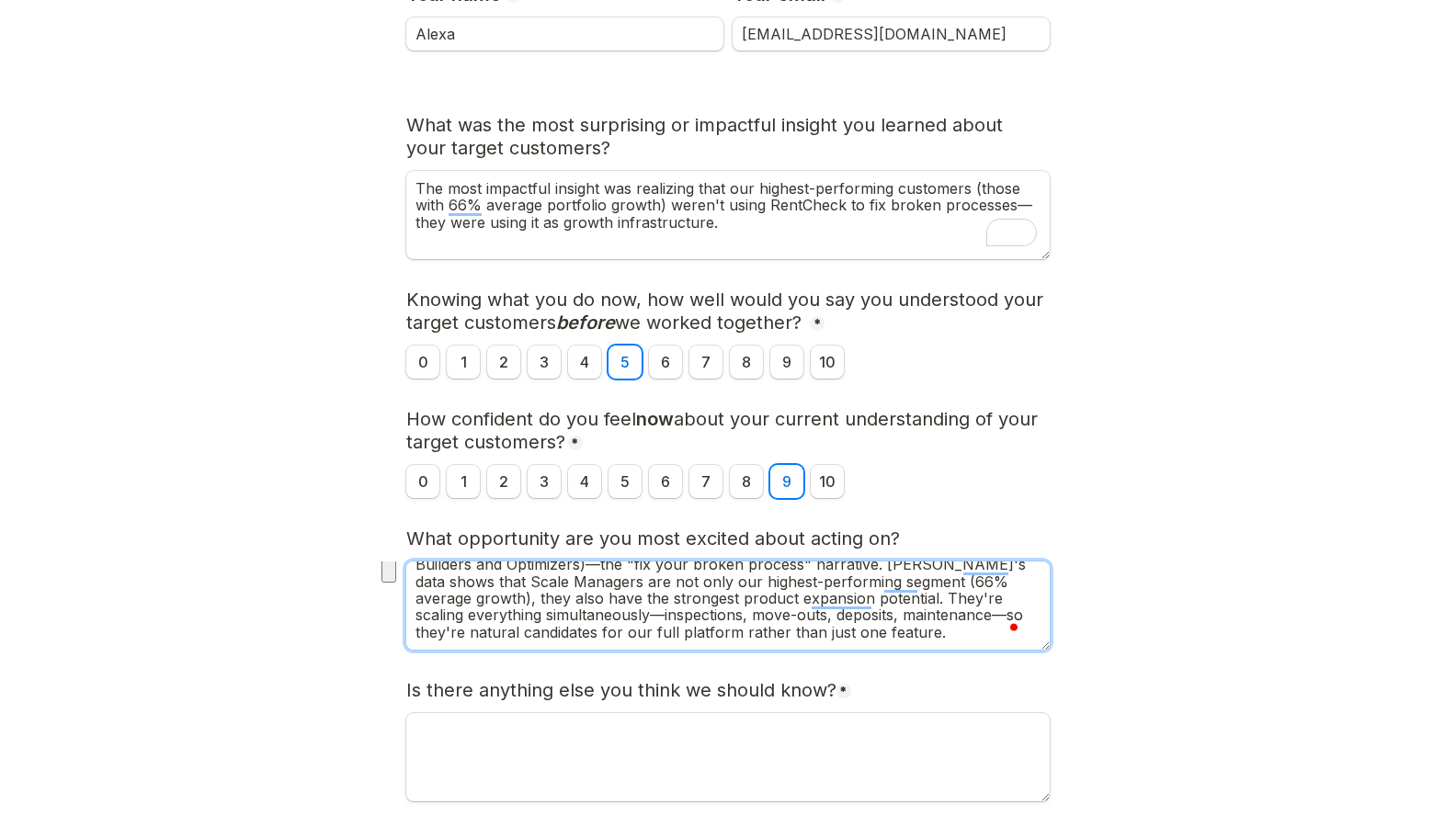
drag, startPoint x: 878, startPoint y: 594, endPoint x: 1029, endPoint y: 658, distance: 164.0
click at [768, 346] on div "Post-Insights Questionnaire Thanks for taking the time to complete this questio…" at bounding box center [728, 337] width 643 height 1016
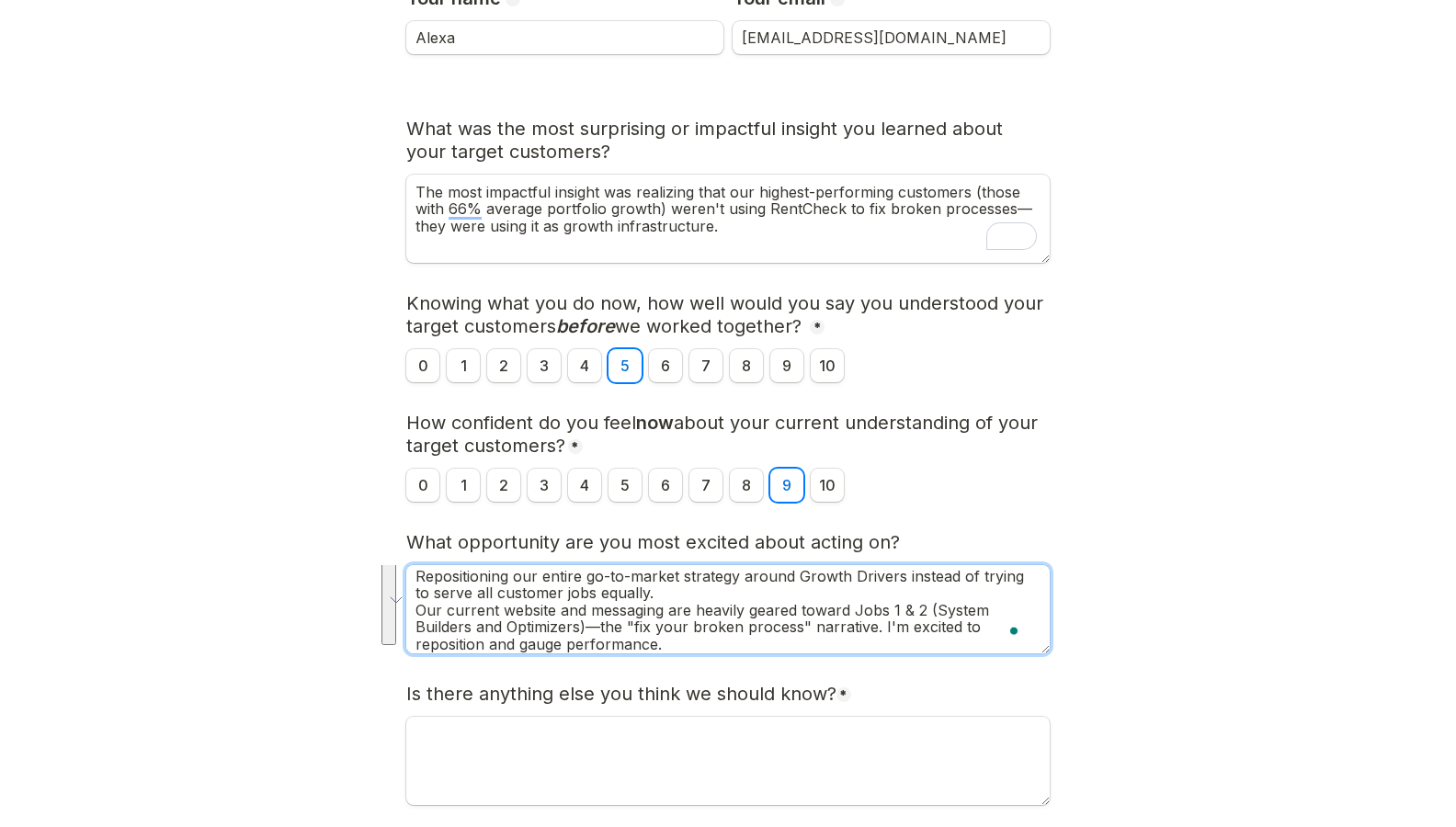
type textarea "Repositioning our entire go-to-market strategy around Growth Drivers instead of…"
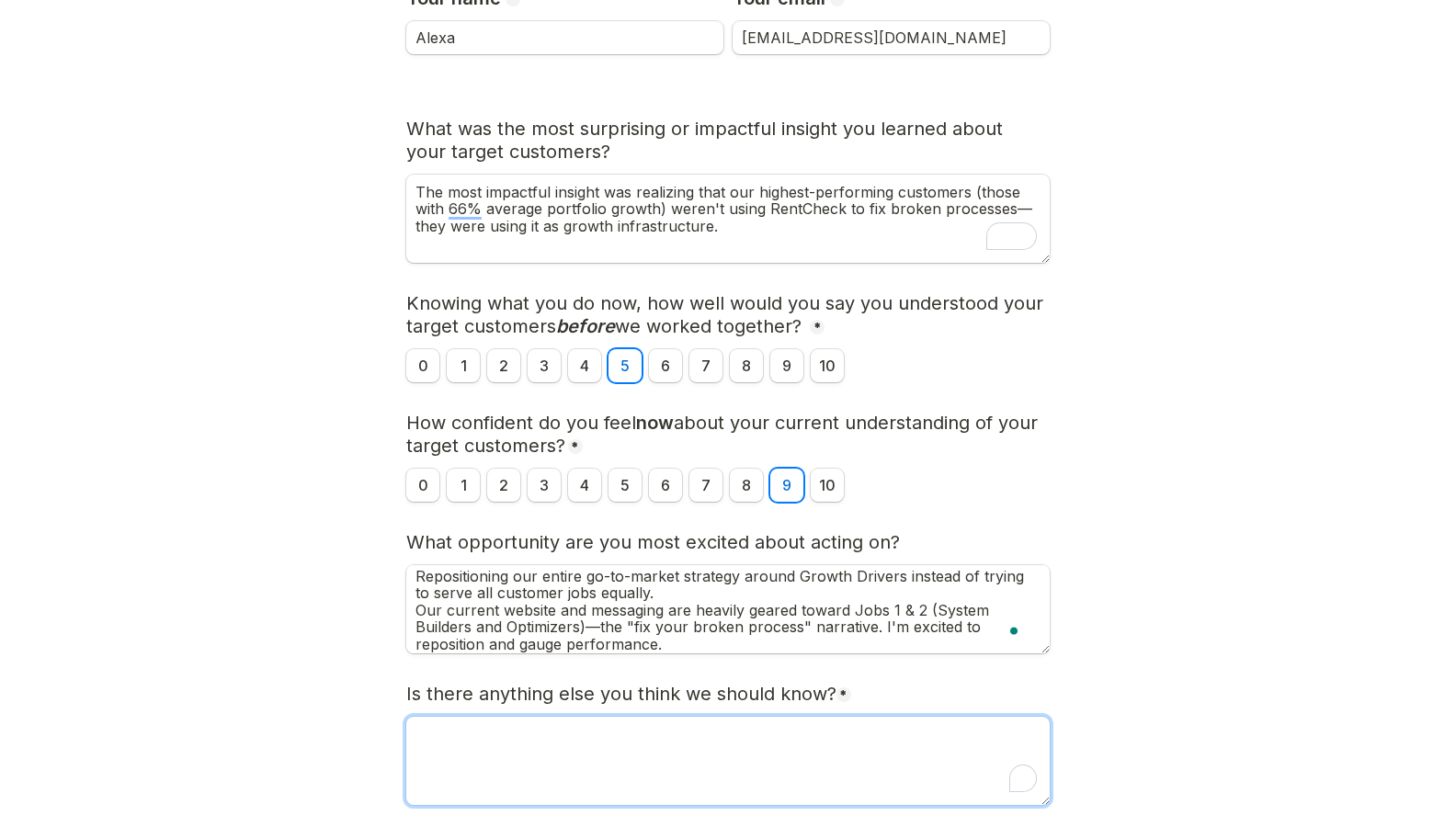
click at [768, 346] on textarea "To enrich screen reader interactions, please activate Accessibility in Grammarl…" at bounding box center [728, 761] width 643 height 88
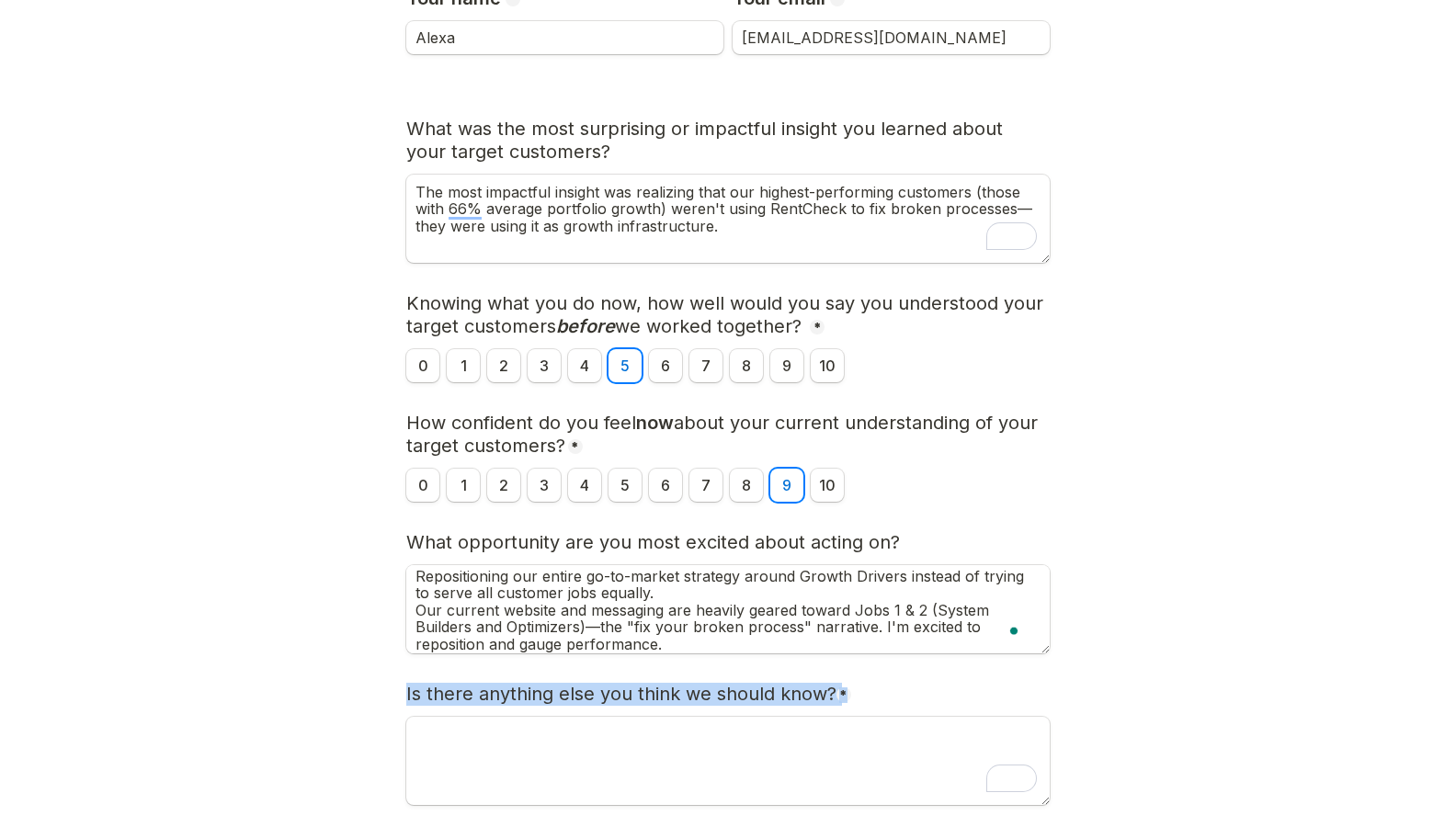
drag, startPoint x: 153, startPoint y: 621, endPoint x: 272, endPoint y: 686, distance: 135.6
click at [272, 346] on main "Page 1 of 2 Post-Insights Questionnaire Thanks for taking the time to complete …" at bounding box center [728, 297] width 1456 height 1298
copy div "Is there anything else you think we should know? *"
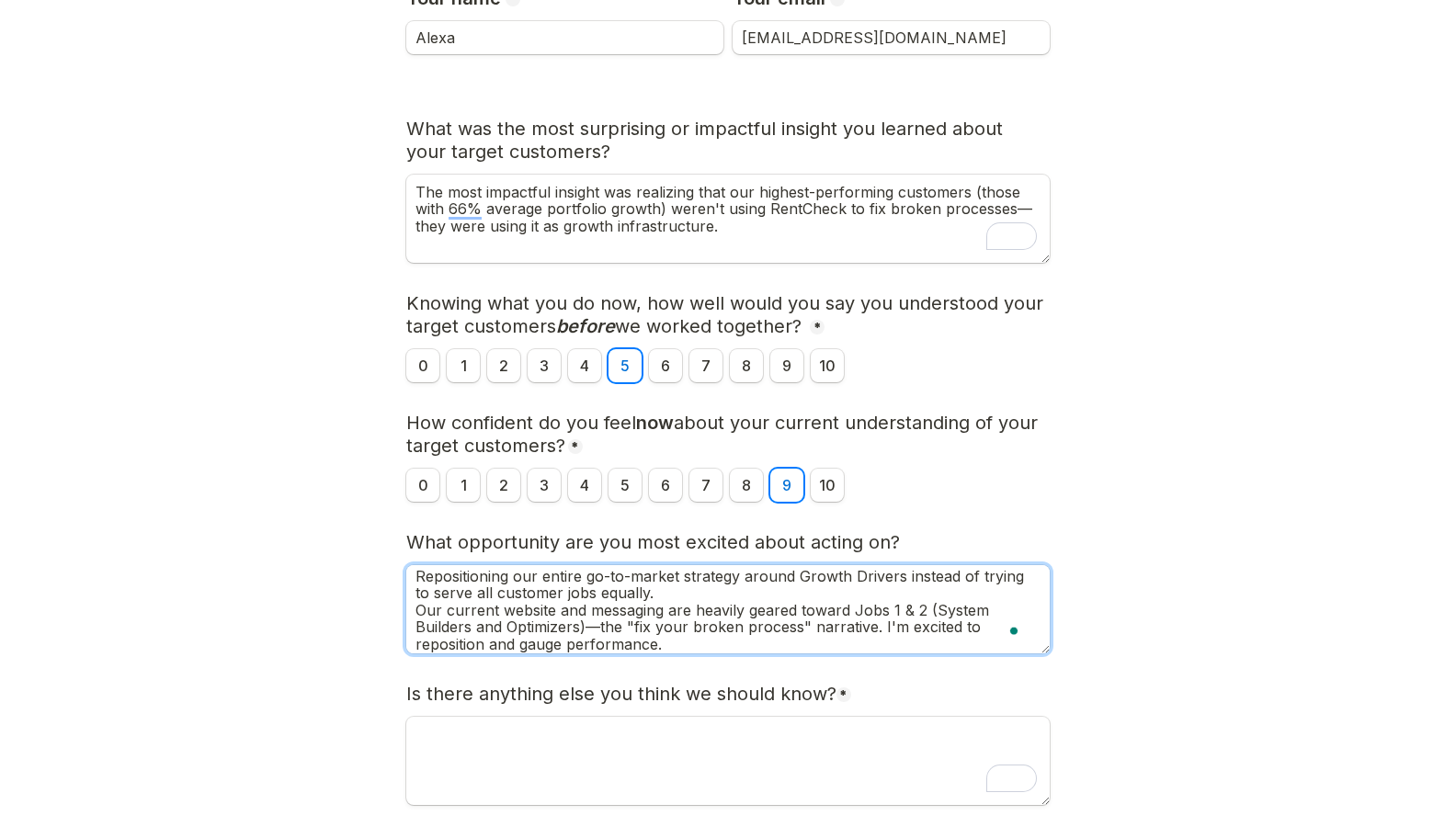
click at [768, 346] on textarea "Repositioning our entire go-to-market strategy around Growth Drivers instead of…" at bounding box center [728, 609] width 643 height 88
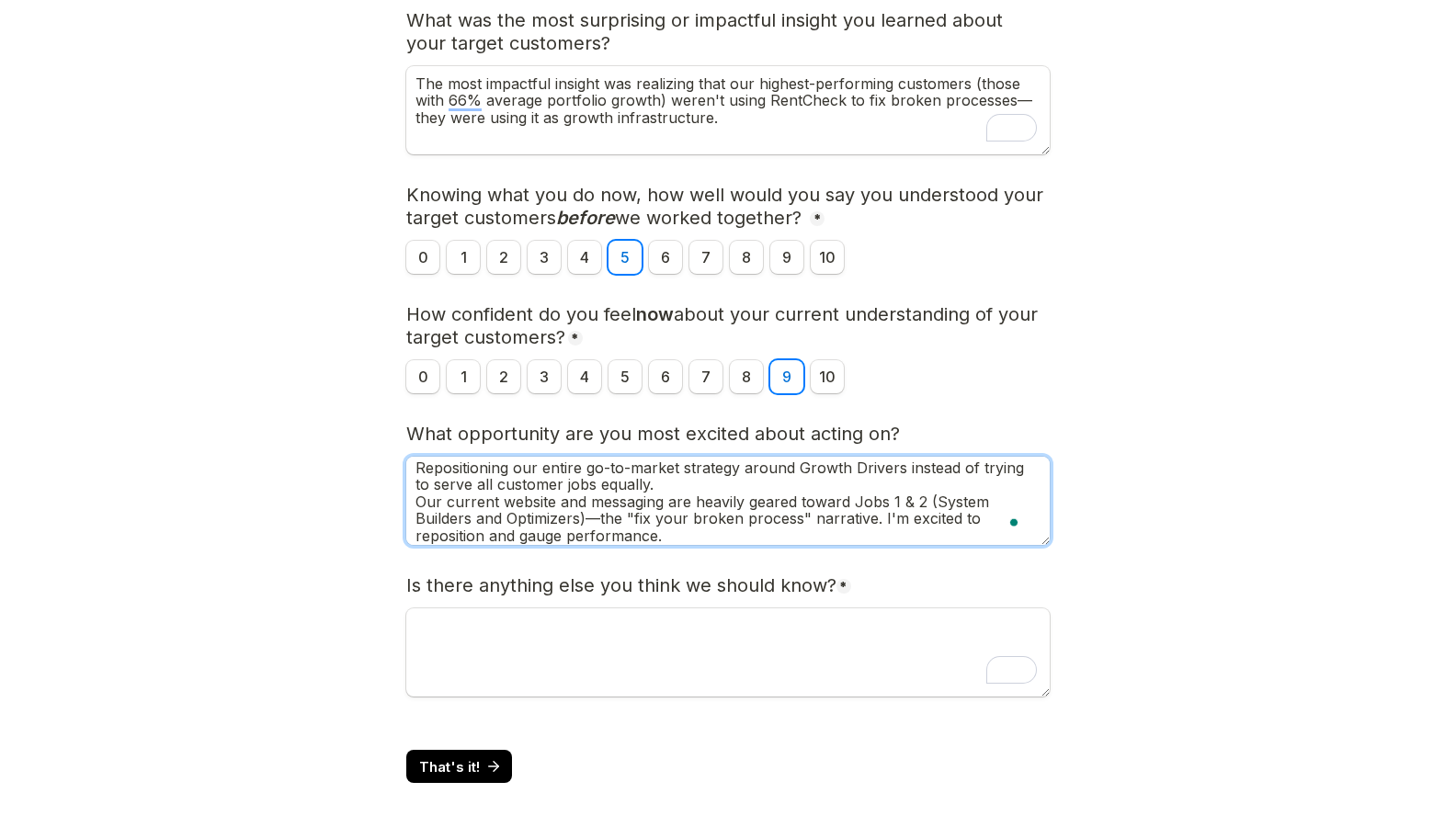
scroll to position [459, 0]
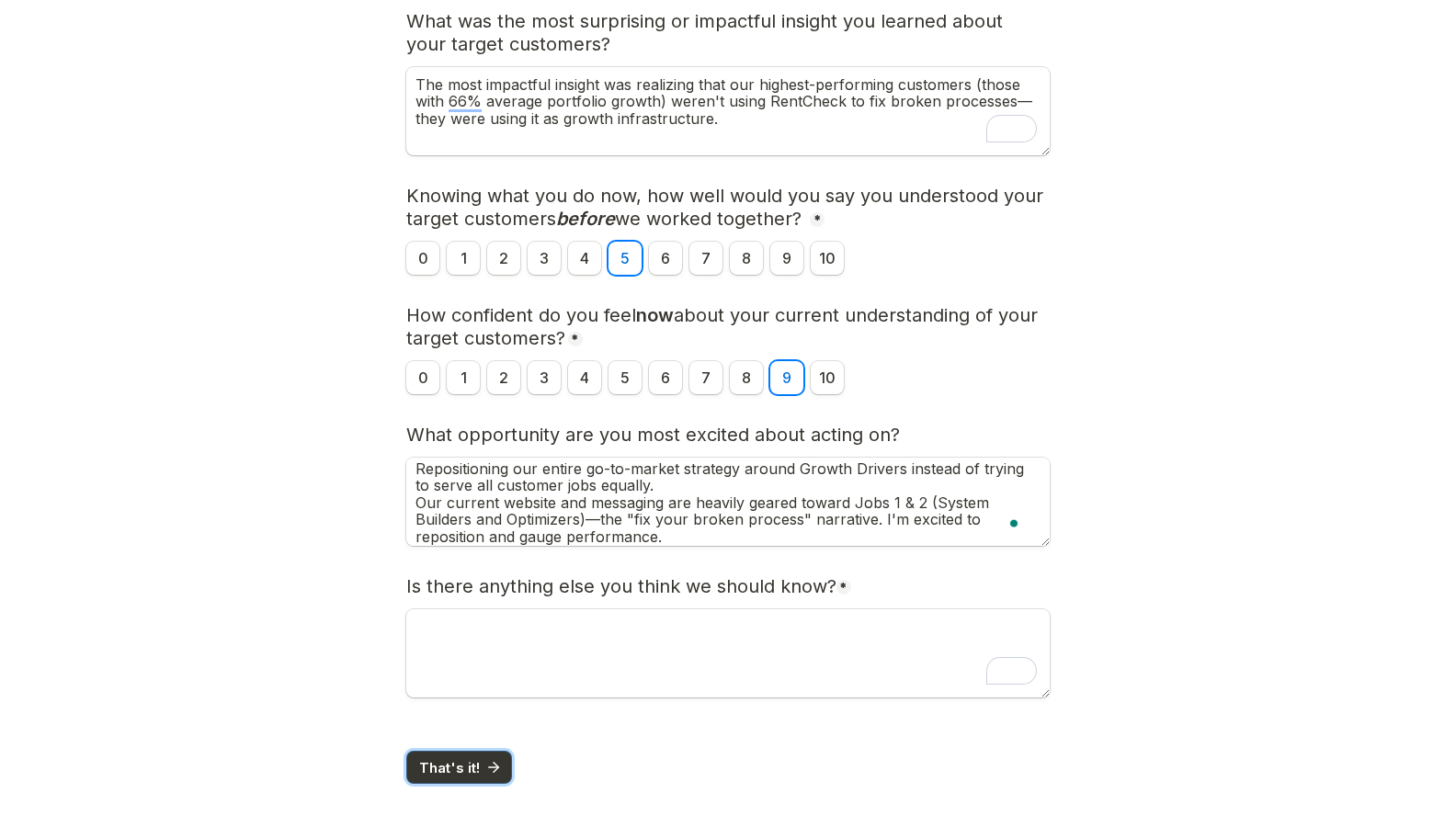
click at [495, 346] on icon "submit" at bounding box center [496, 768] width 5 height 10
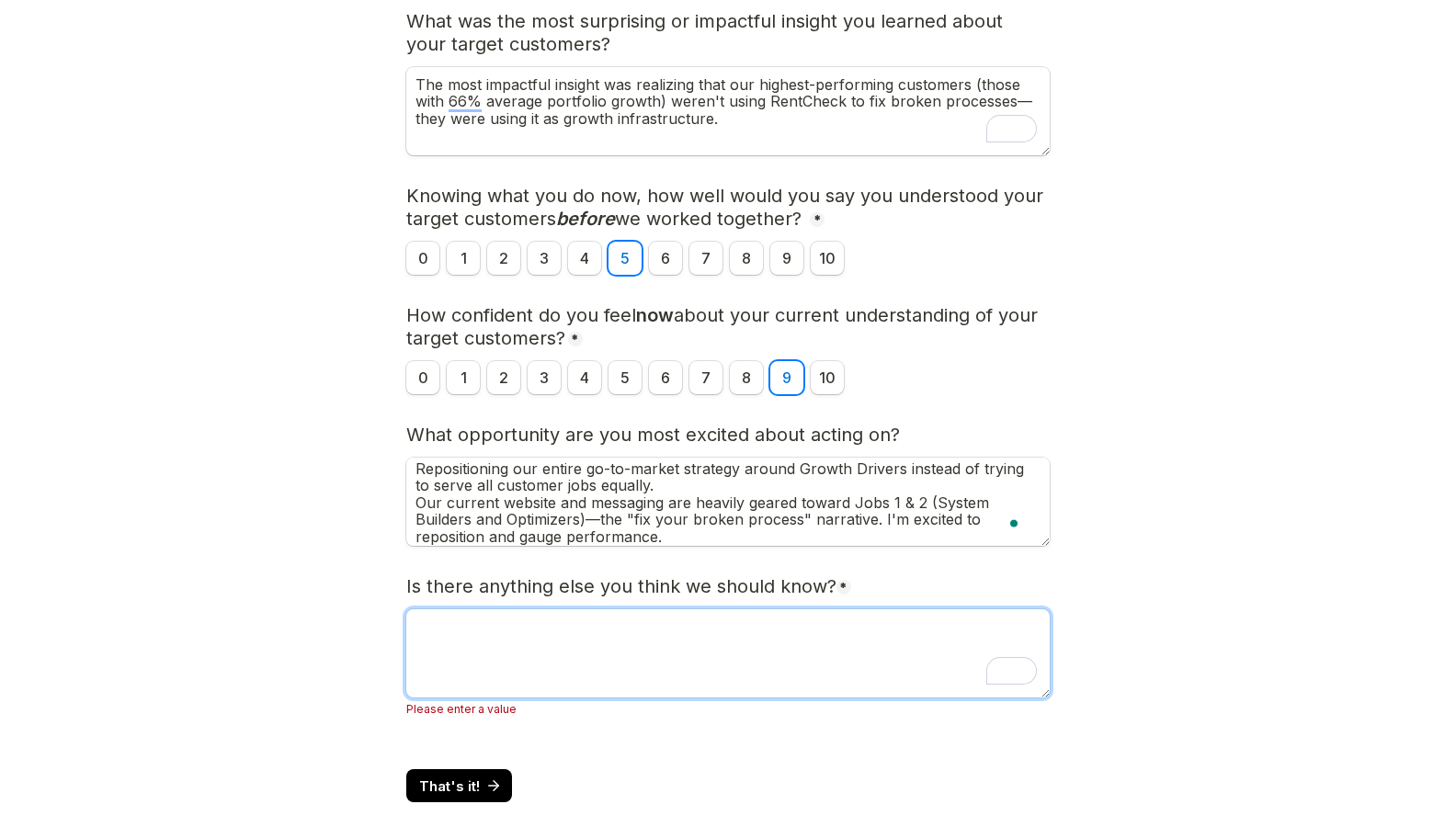
click at [551, 346] on textarea "To enrich screen reader interactions, please activate Accessibility in Grammarl…" at bounding box center [728, 653] width 643 height 88
type textarea "-"
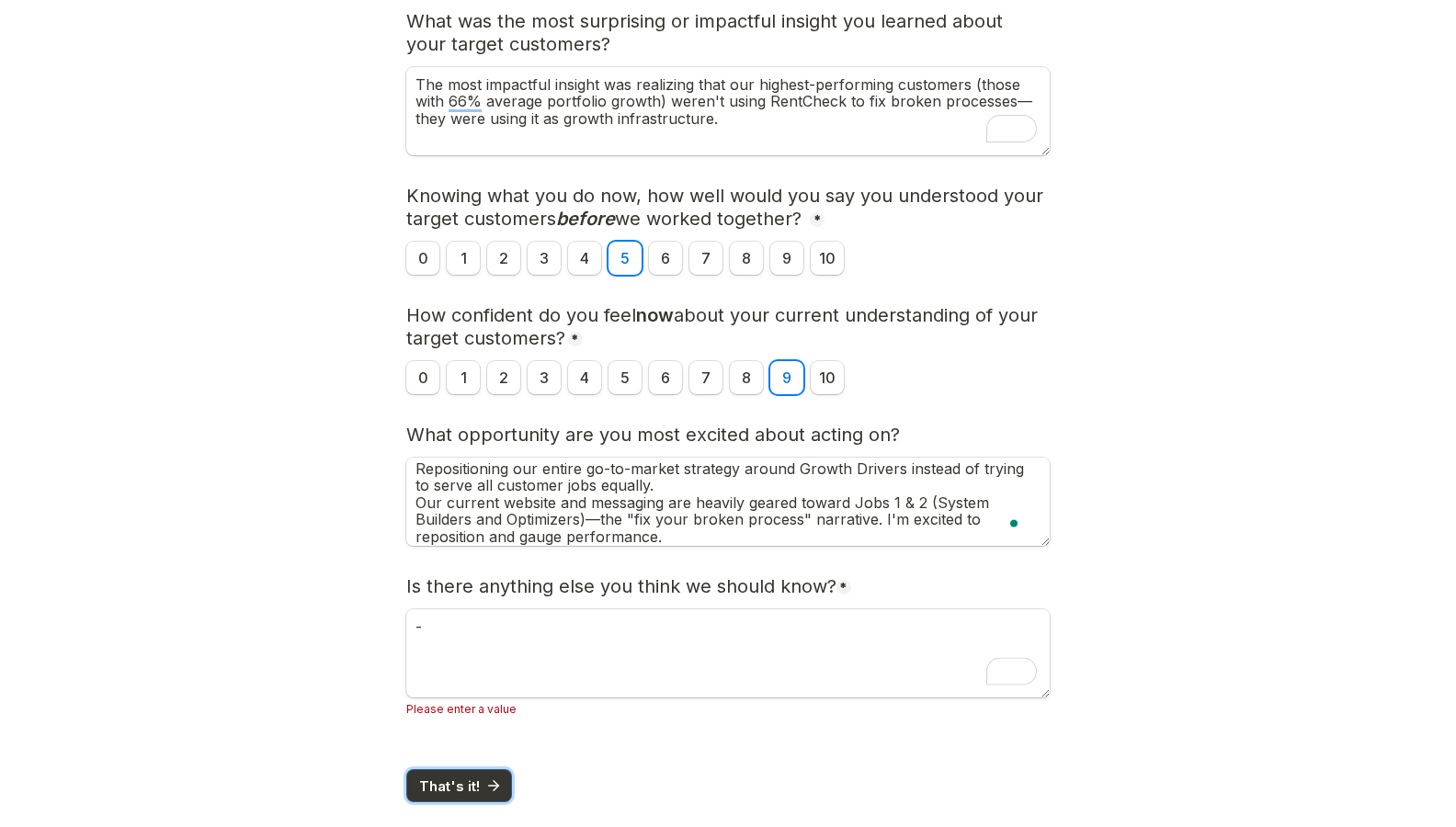
click at [470, 346] on button "That's it!" at bounding box center [459, 785] width 106 height 33
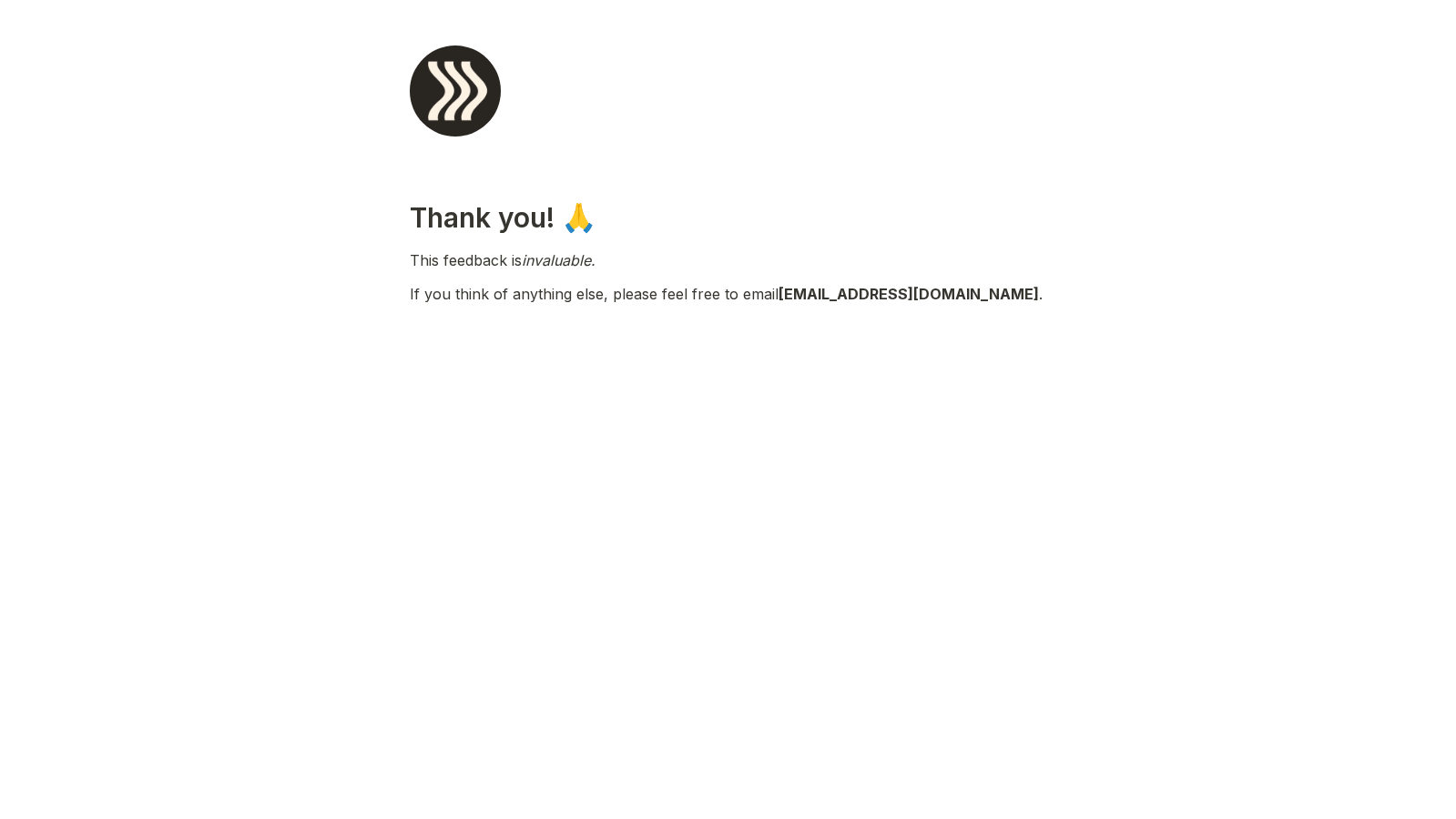
scroll to position [0, 0]
